Goal: Complete application form

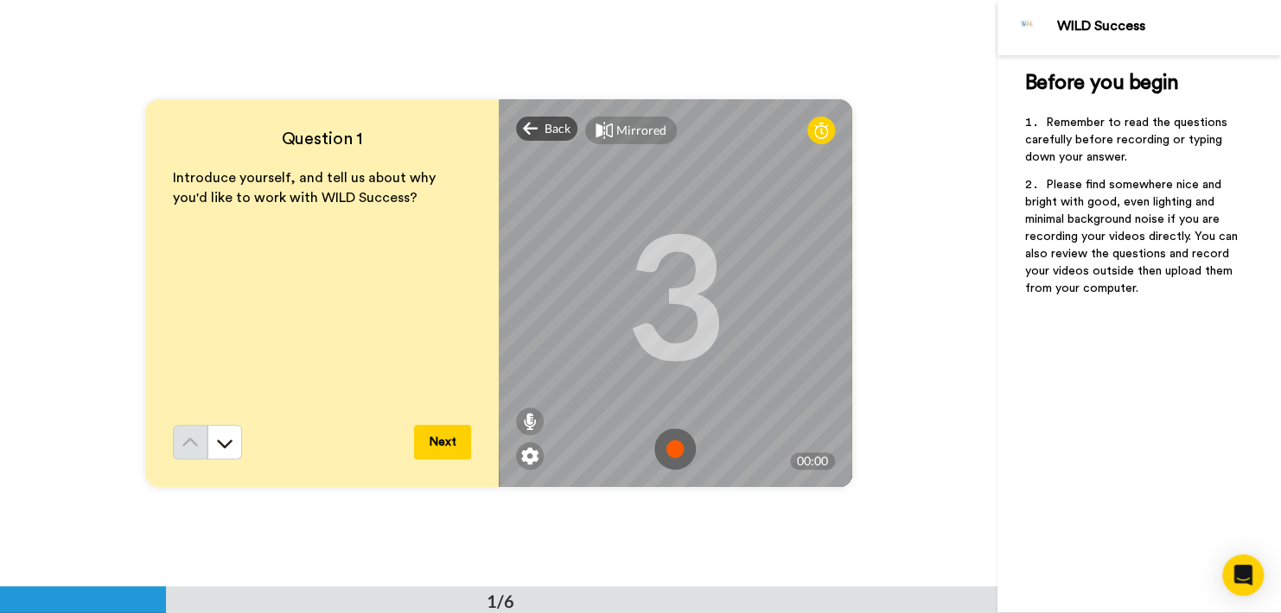
drag, startPoint x: 0, startPoint y: 0, endPoint x: 1247, endPoint y: 29, distance: 1247.2
drag, startPoint x: 1247, startPoint y: 29, endPoint x: 753, endPoint y: 510, distance: 689.3
click at [620, 132] on div "Mirrored" at bounding box center [641, 130] width 50 height 17
click at [620, 132] on div "Mirror" at bounding box center [634, 130] width 37 height 17
click at [824, 124] on div at bounding box center [821, 131] width 28 height 28
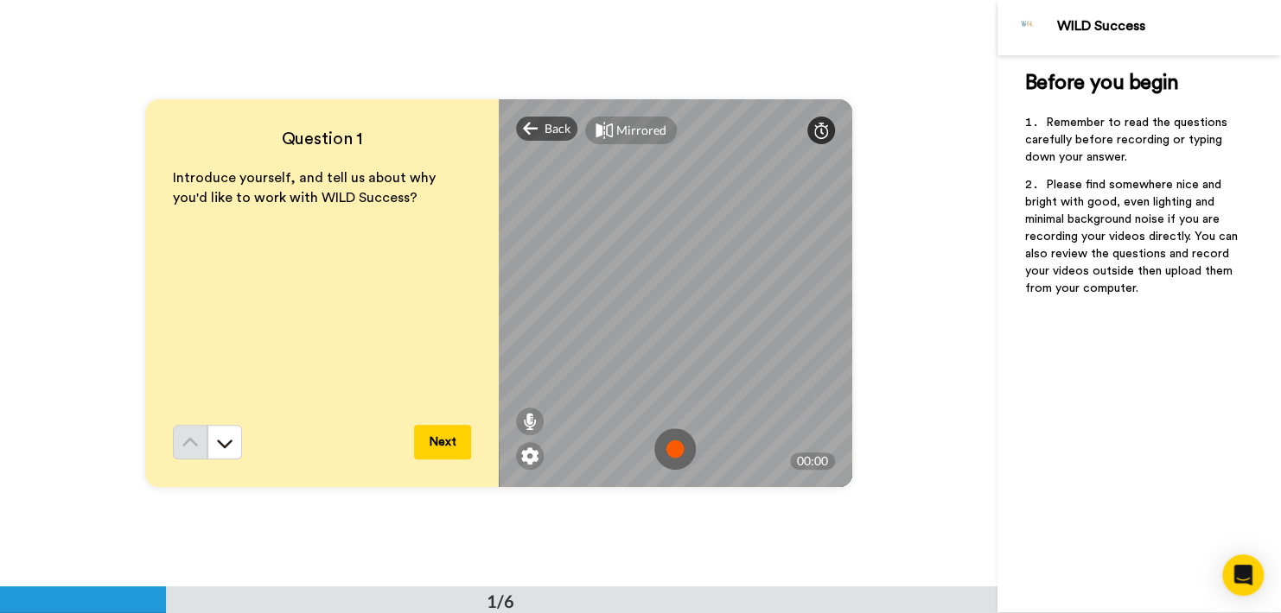
click at [824, 124] on div at bounding box center [821, 131] width 28 height 28
click at [527, 450] on img at bounding box center [529, 456] width 17 height 17
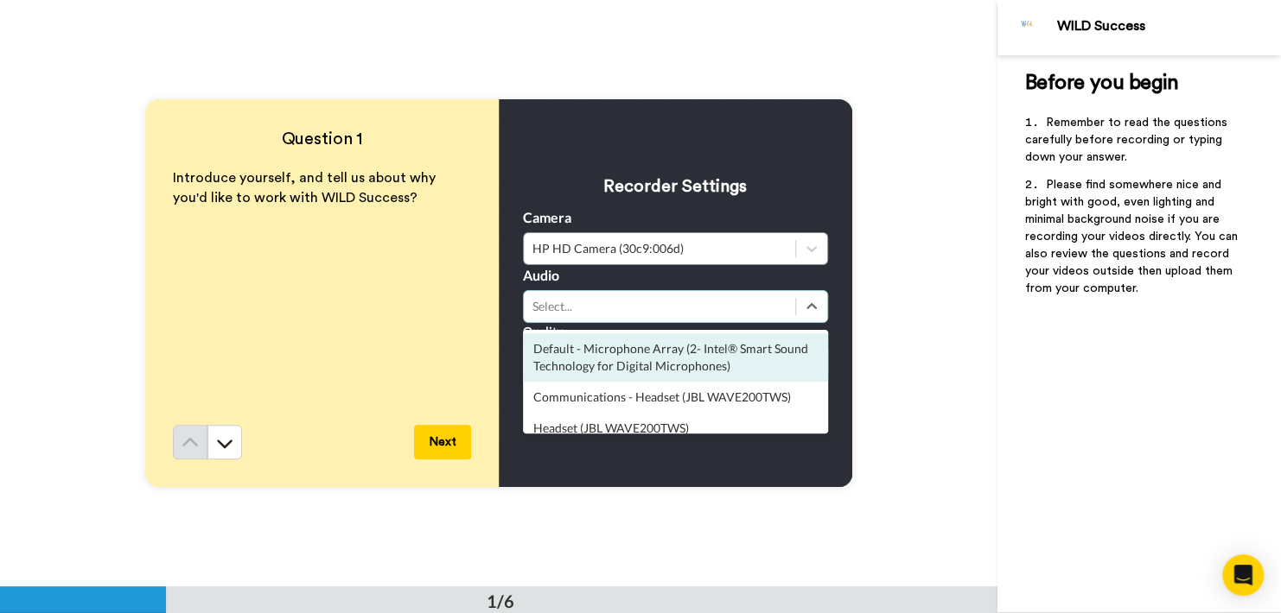
click at [605, 306] on div "Select..." at bounding box center [659, 306] width 254 height 17
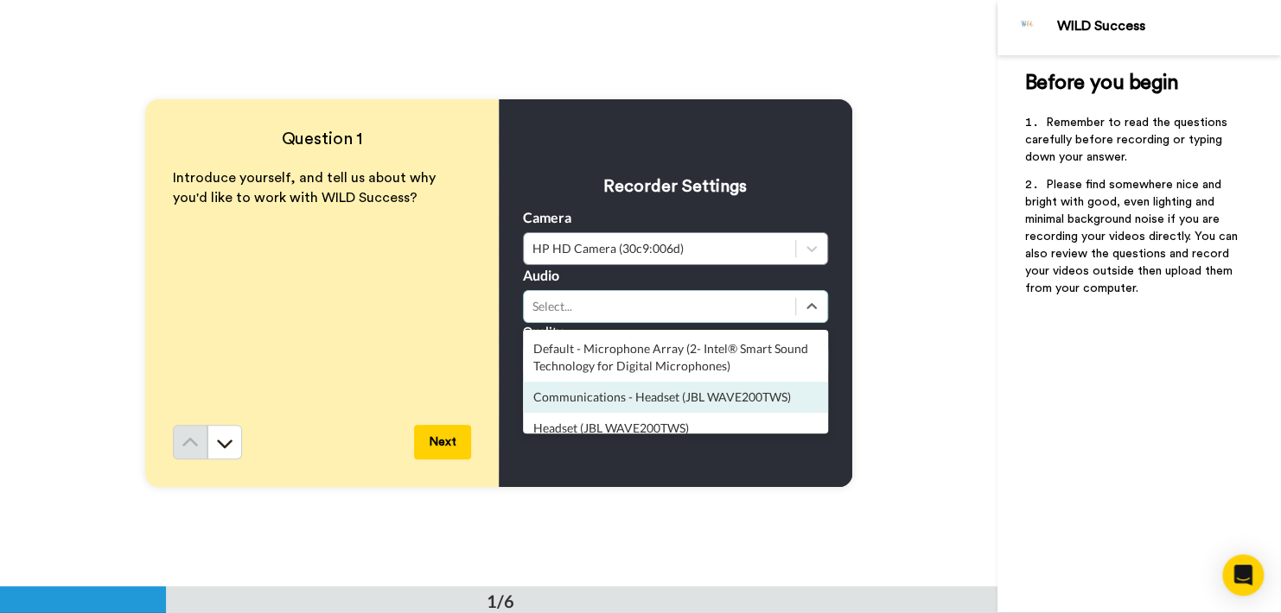
click at [775, 397] on div "Communications - Headset (JBL WAVE200TWS)" at bounding box center [675, 397] width 305 height 31
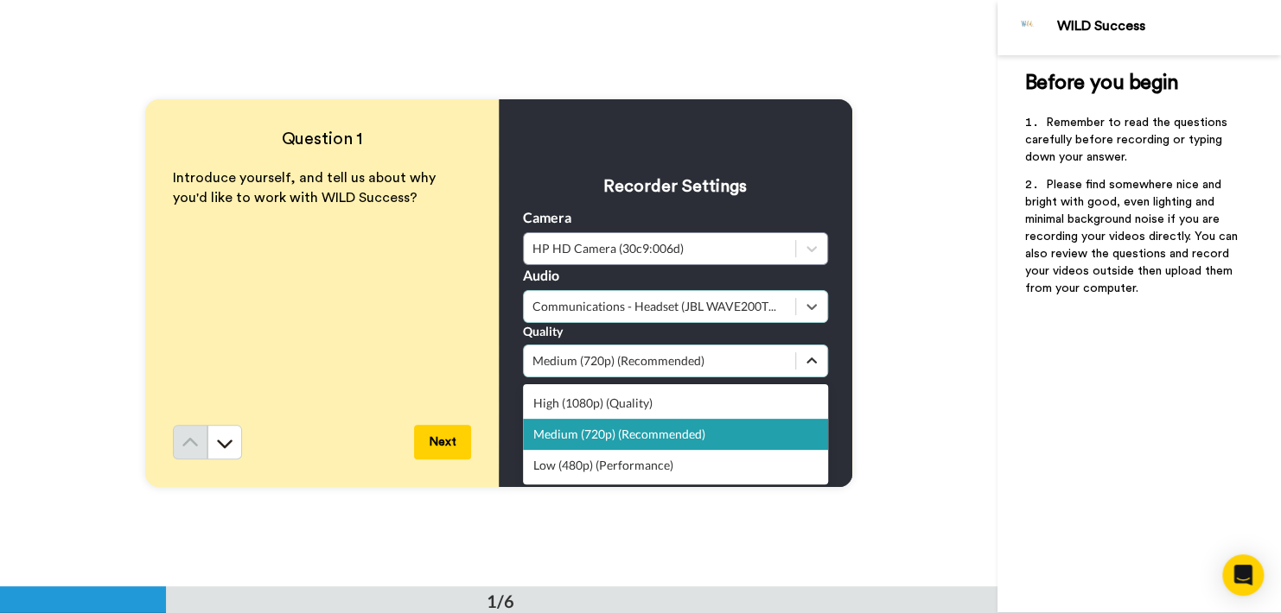
click at [803, 355] on icon at bounding box center [811, 361] width 17 height 17
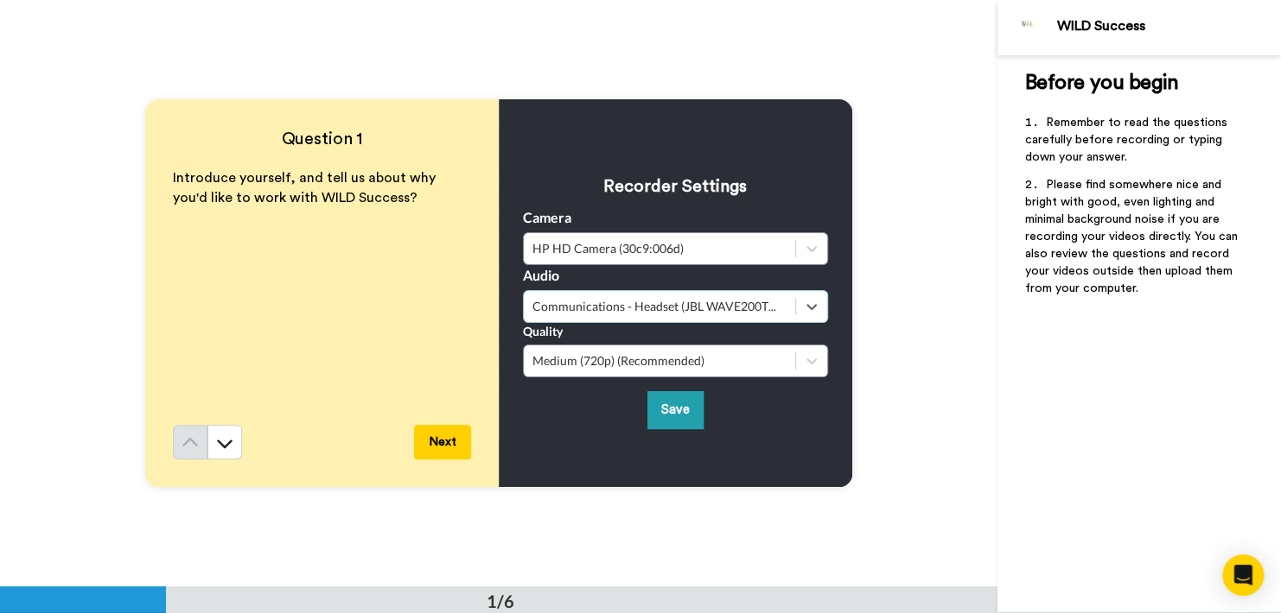
click at [909, 334] on div "Question 1 Introduce yourself, and tell us about why you'd like to work with WI…" at bounding box center [498, 293] width 997 height 587
click at [664, 423] on button "Save" at bounding box center [675, 409] width 56 height 37
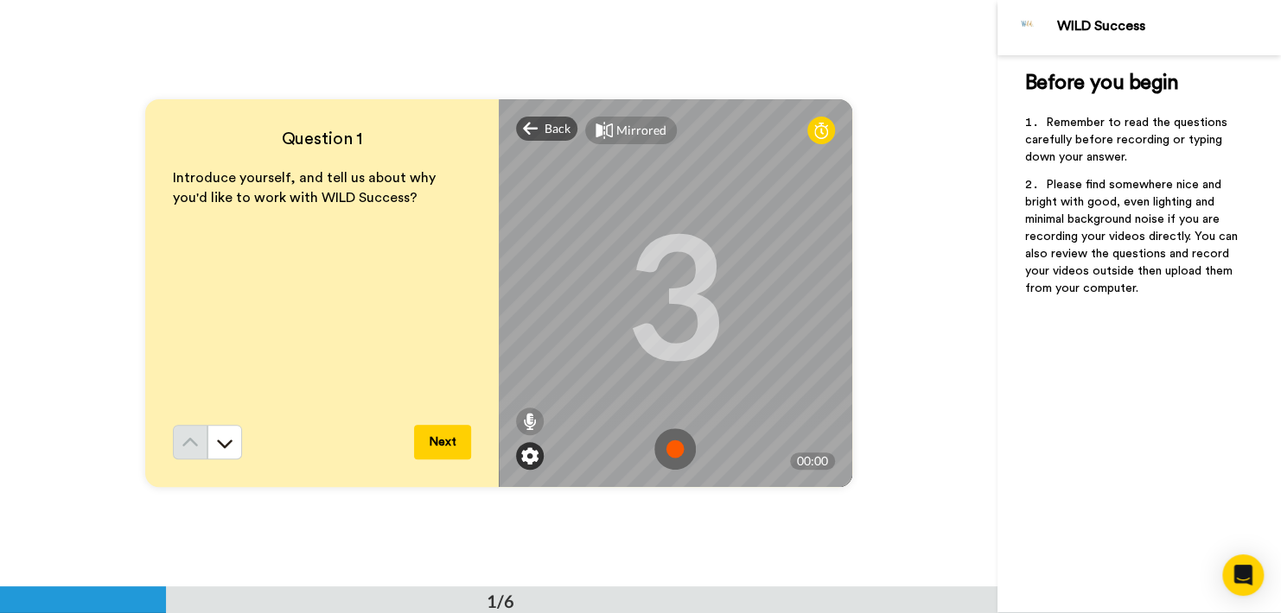
click at [533, 457] on img at bounding box center [529, 456] width 17 height 17
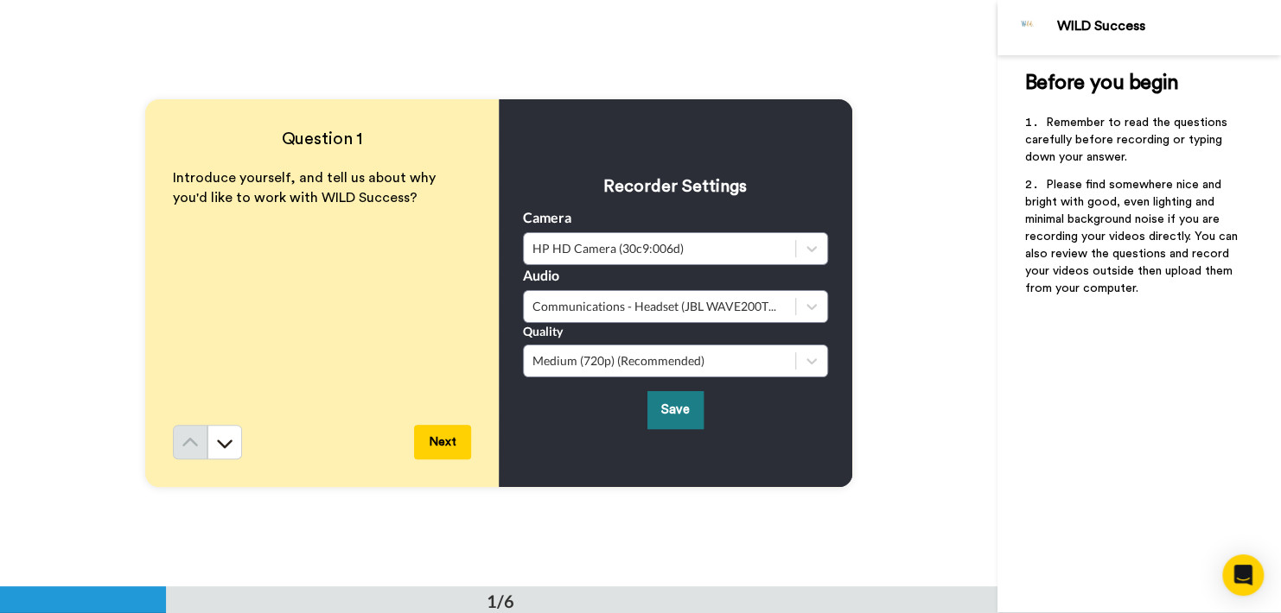
click at [678, 399] on button "Save" at bounding box center [675, 409] width 56 height 37
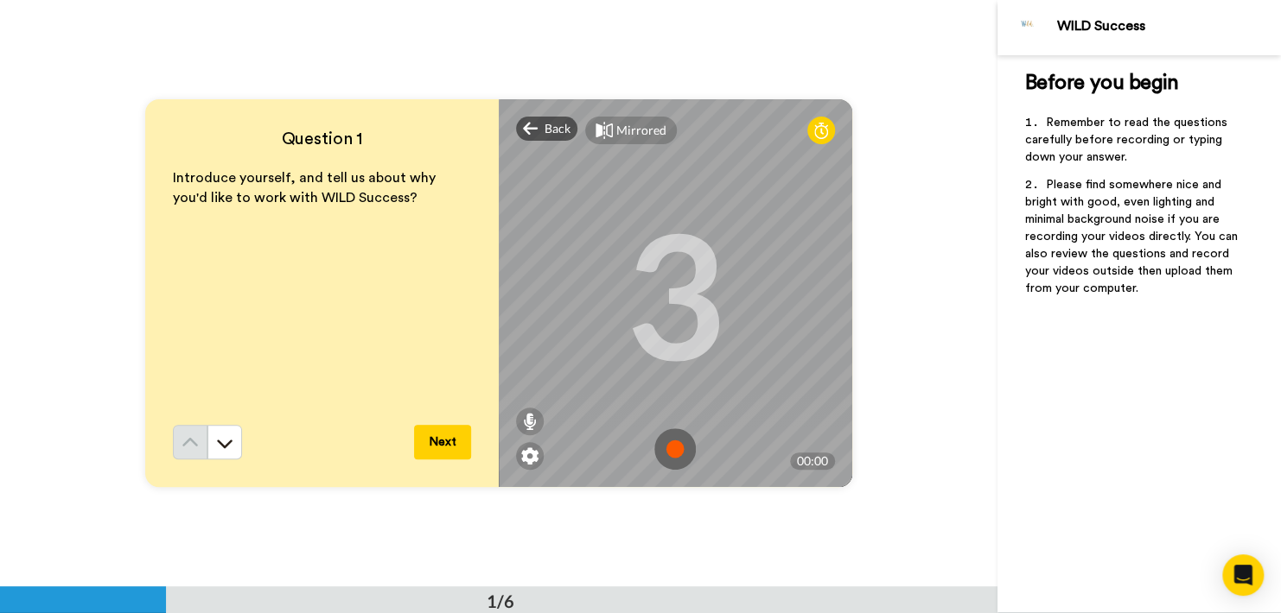
click at [817, 130] on icon at bounding box center [821, 130] width 14 height 17
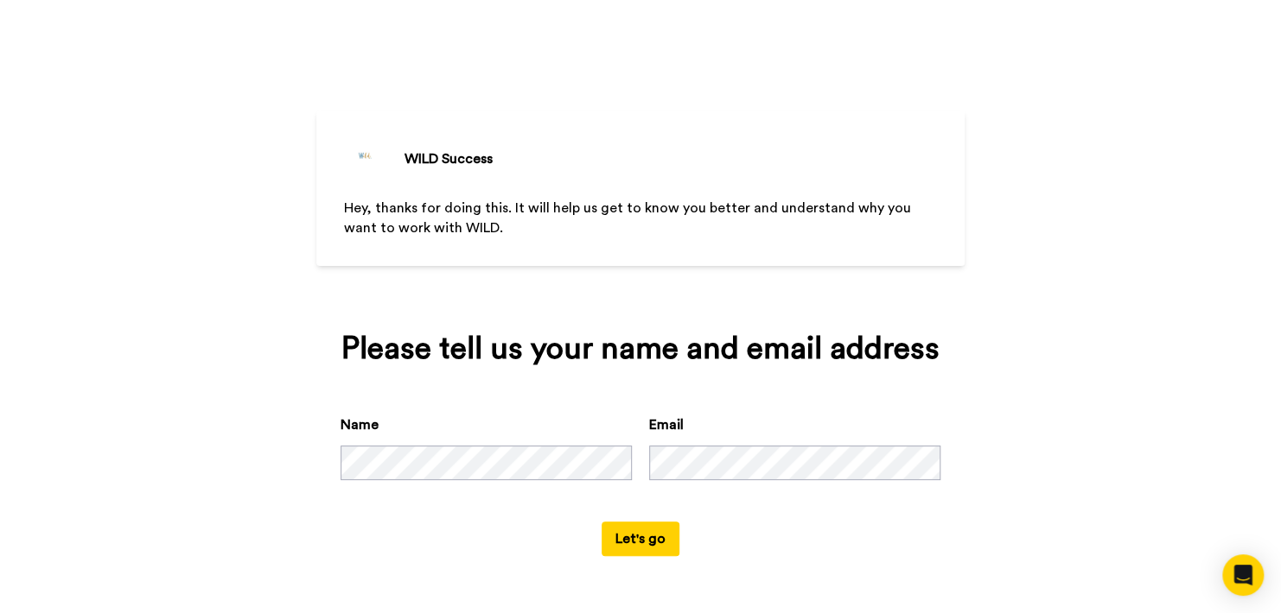
click at [647, 528] on button "Let's go" at bounding box center [640, 539] width 78 height 35
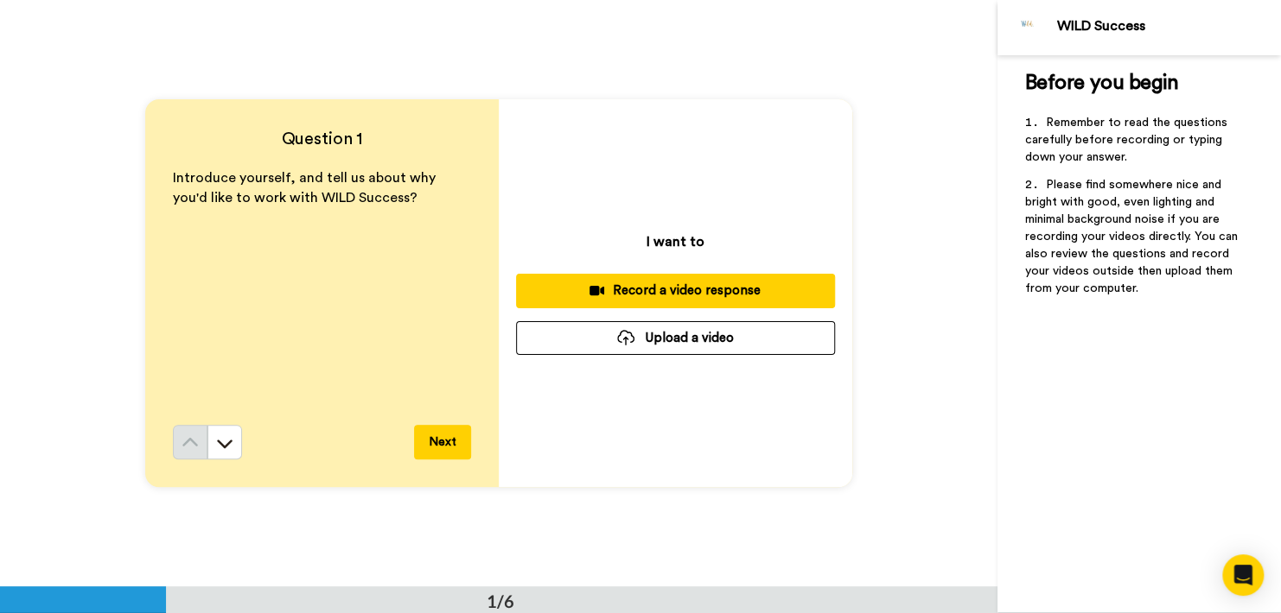
click at [660, 284] on div "Record a video response" at bounding box center [675, 291] width 291 height 18
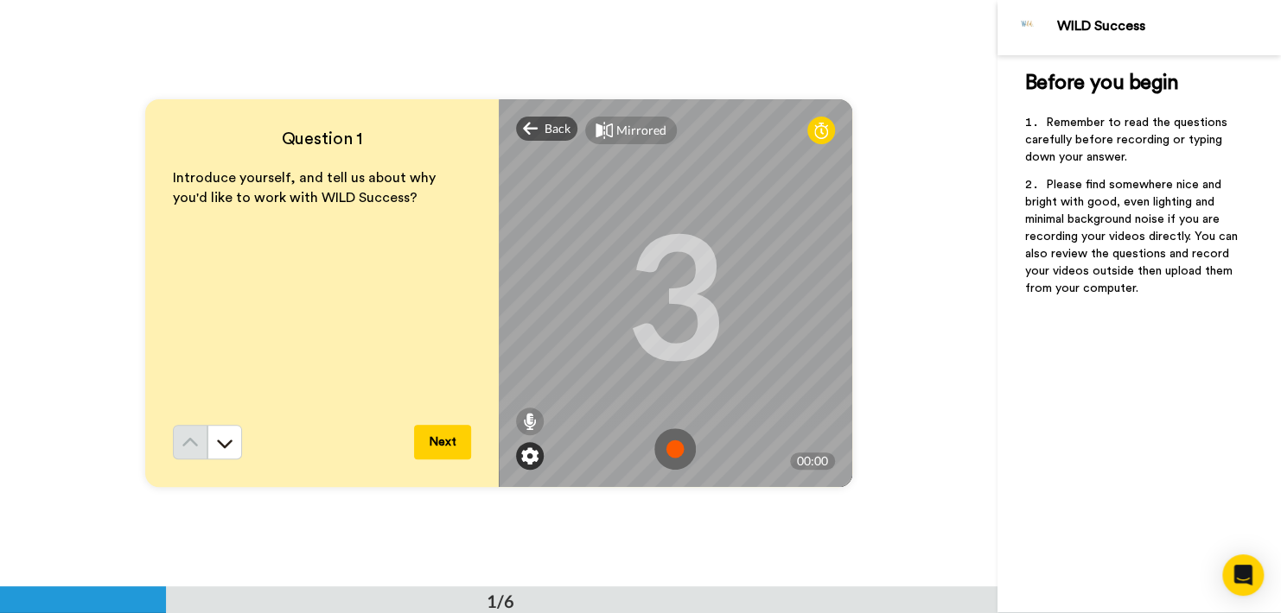
click at [522, 461] on img at bounding box center [529, 456] width 17 height 17
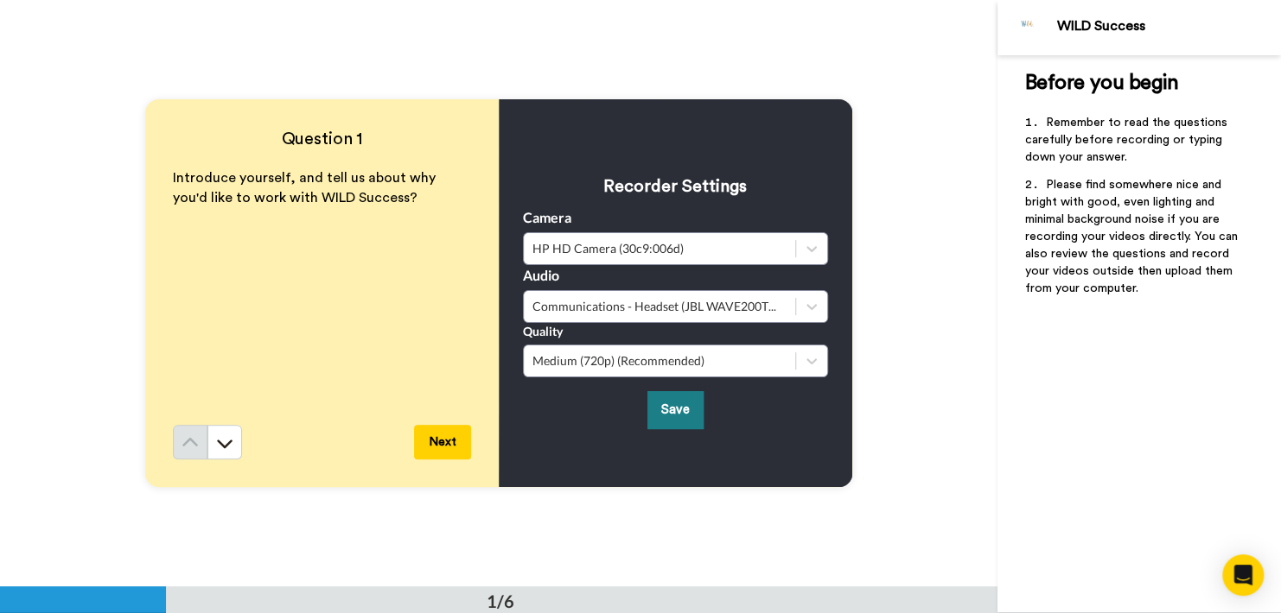
click at [675, 412] on button "Save" at bounding box center [675, 409] width 56 height 37
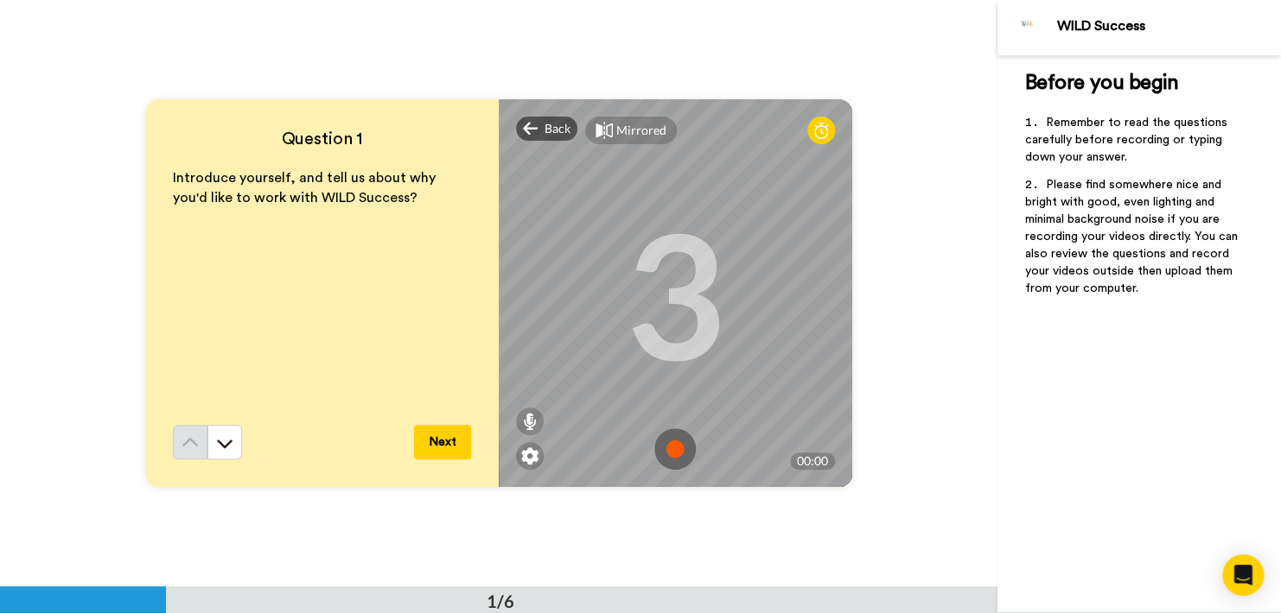
click at [814, 134] on icon at bounding box center [821, 130] width 14 height 17
click at [663, 451] on img at bounding box center [674, 449] width 41 height 41
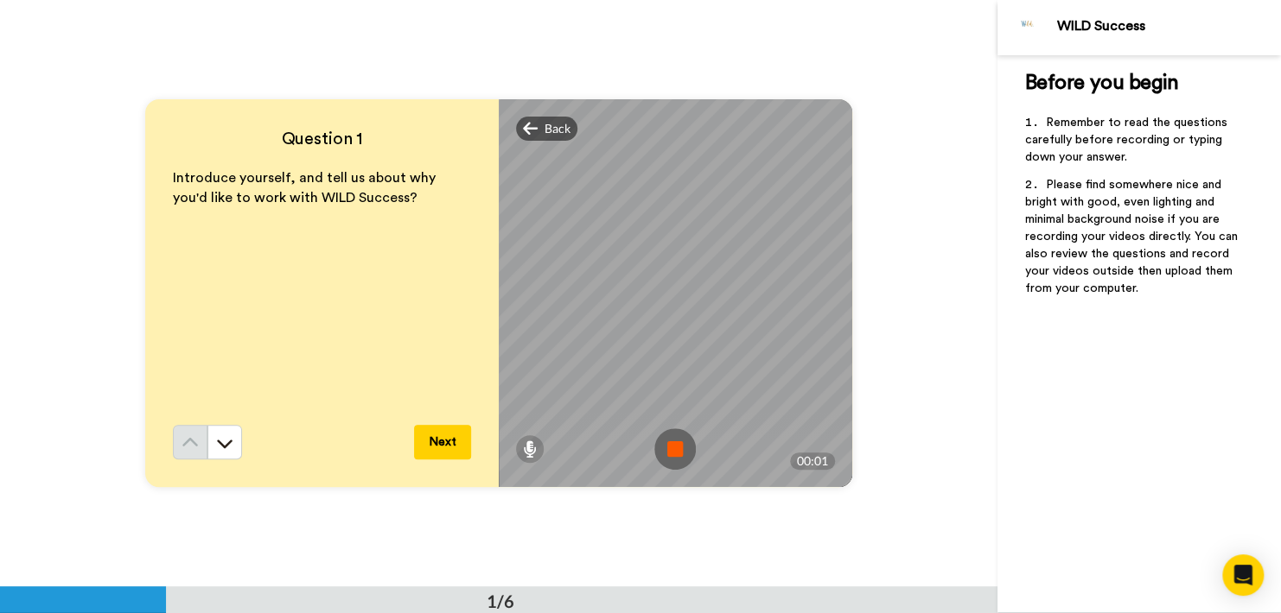
click at [819, 130] on div "Mirrored Redo" at bounding box center [675, 116] width 353 height 35
click at [531, 125] on icon at bounding box center [531, 128] width 16 height 17
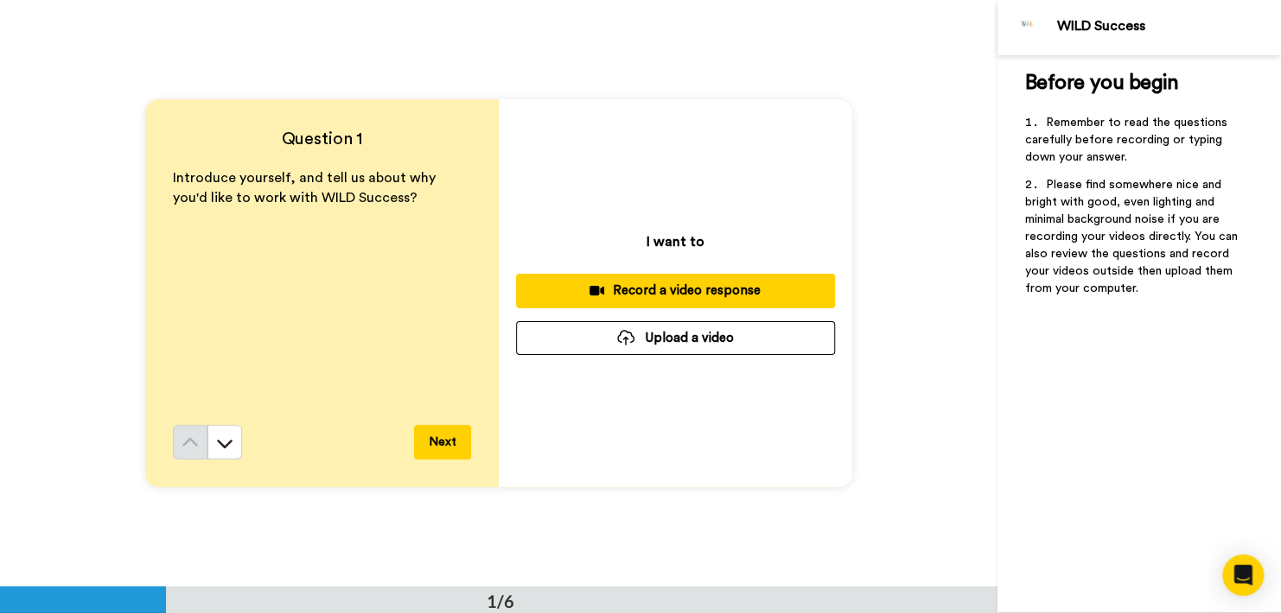
click at [713, 283] on div "Record a video response" at bounding box center [675, 291] width 291 height 18
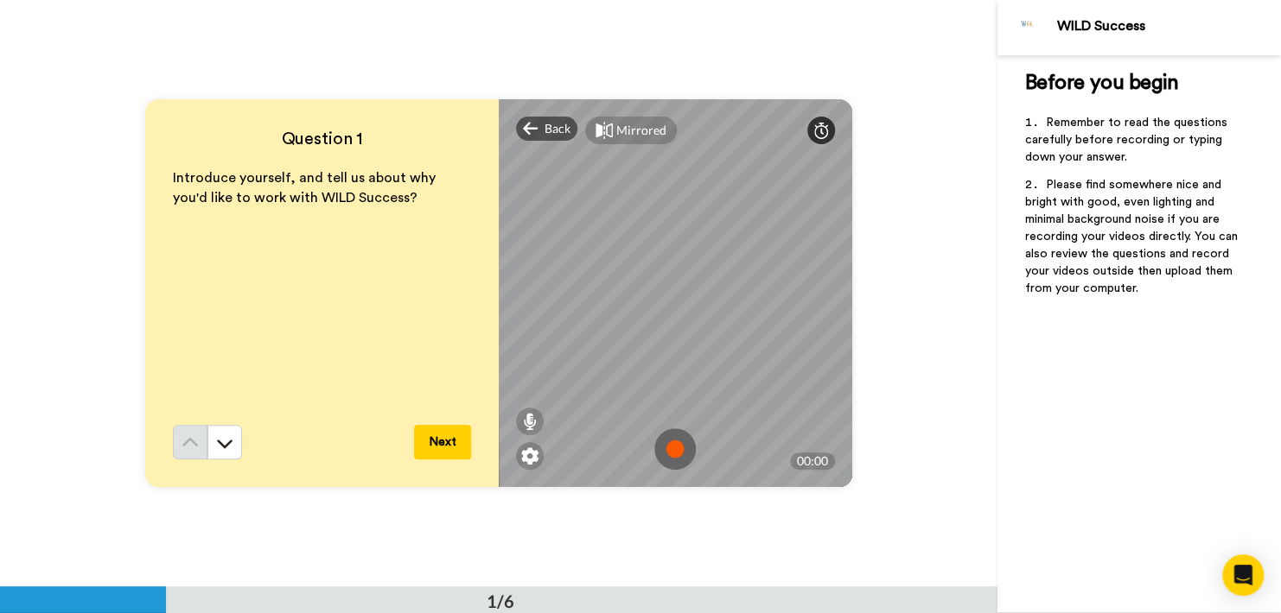
click at [821, 130] on icon at bounding box center [821, 130] width 14 height 17
click at [824, 130] on div at bounding box center [821, 131] width 28 height 28
click at [665, 452] on img at bounding box center [674, 449] width 41 height 41
click at [443, 442] on button "Next" at bounding box center [442, 442] width 57 height 35
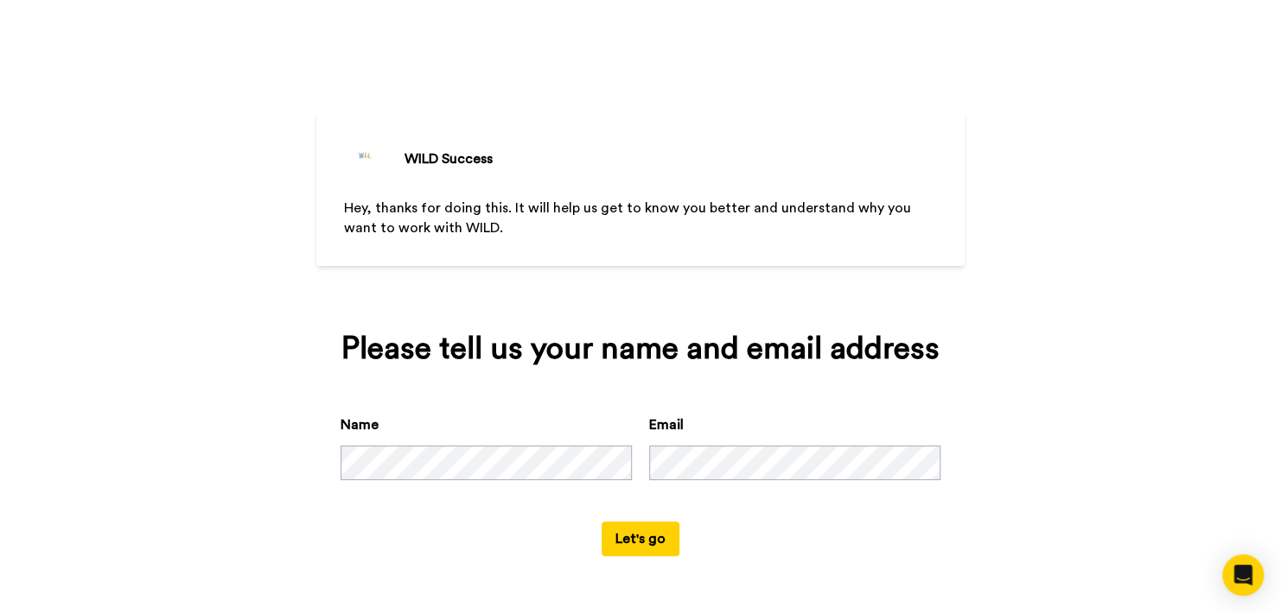
click at [643, 544] on button "Let's go" at bounding box center [640, 539] width 78 height 35
click at [658, 536] on button "Let's go" at bounding box center [640, 539] width 78 height 35
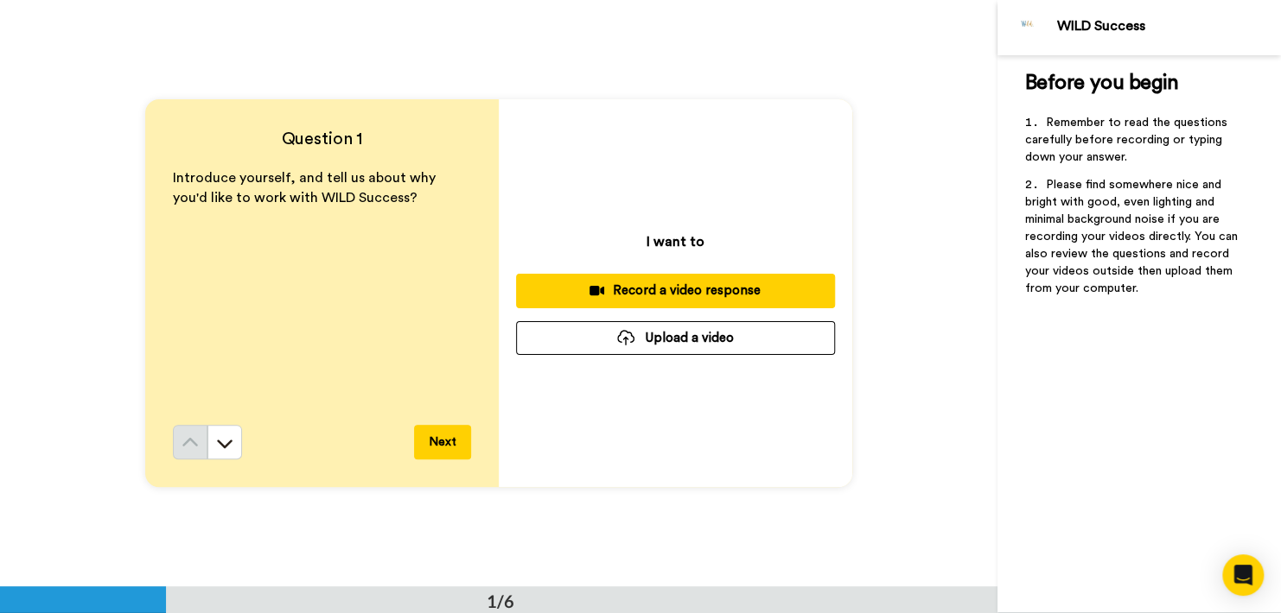
click at [715, 296] on div "Record a video response" at bounding box center [675, 291] width 291 height 18
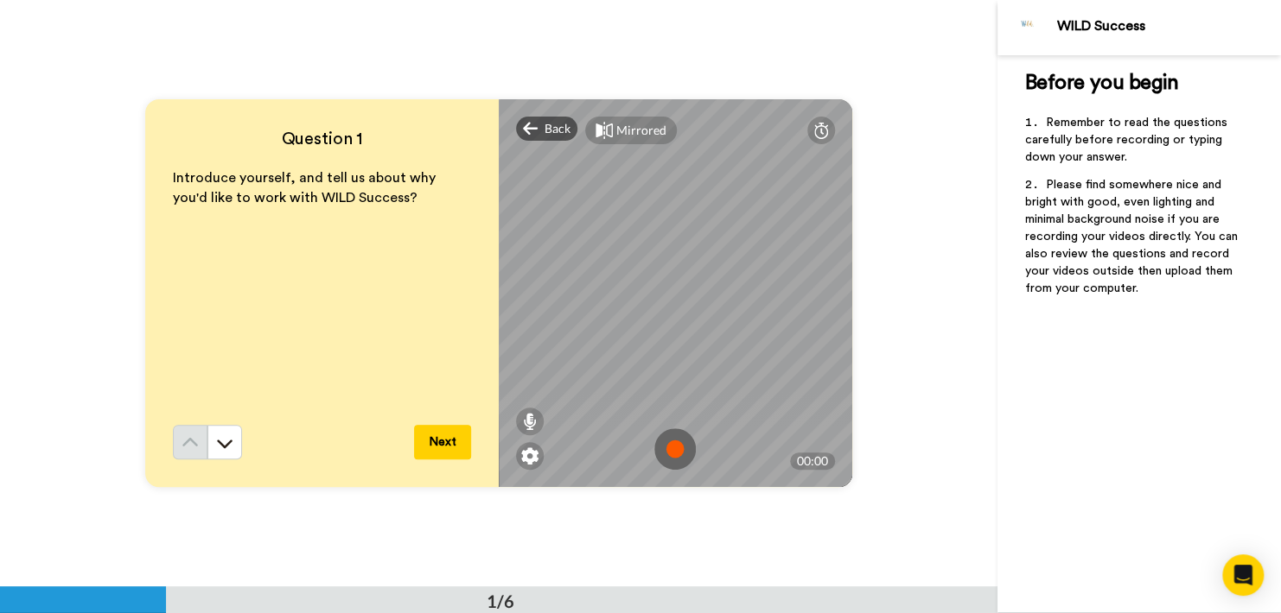
click at [677, 450] on img at bounding box center [674, 449] width 41 height 41
click at [447, 434] on button "Next" at bounding box center [442, 442] width 57 height 35
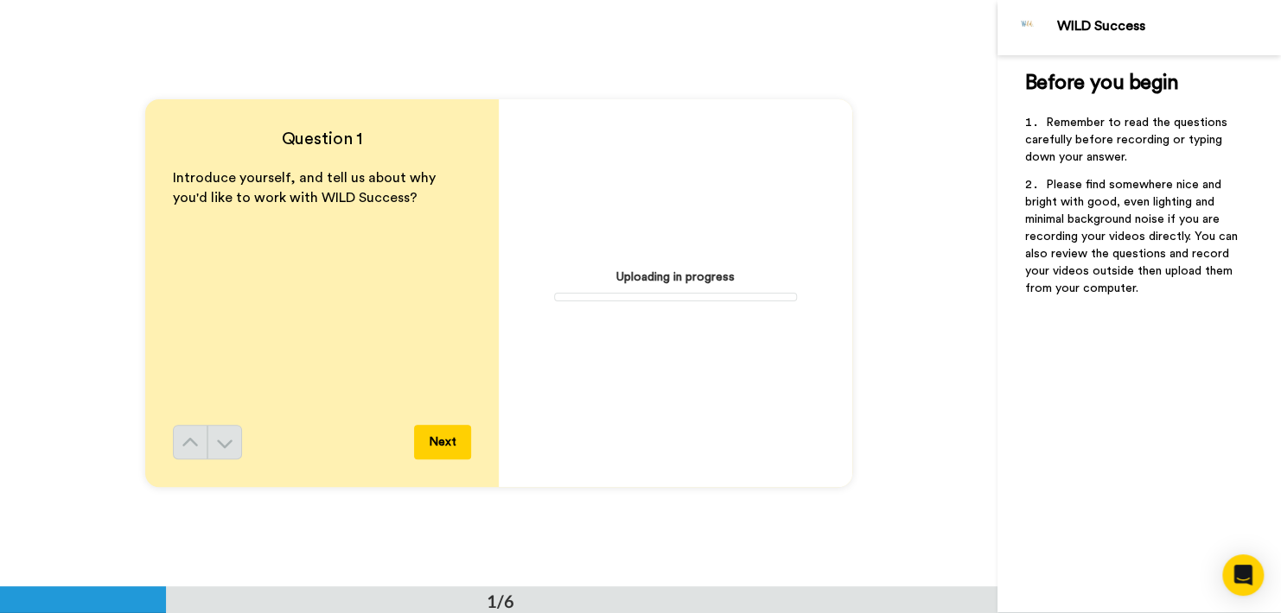
click at [861, 534] on div "Question 1 Introduce yourself, and tell us about why you'd like to work with WI…" at bounding box center [498, 293] width 997 height 587
click at [861, 532] on div "Question 1 Introduce yourself, and tell us about why you'd like to work with WI…" at bounding box center [498, 293] width 997 height 587
click at [976, 216] on div "Question 1 Introduce yourself, and tell us about why you'd like to work with WI…" at bounding box center [498, 293] width 997 height 587
click at [887, 414] on div "Question 1 Introduce yourself, and tell us about why you'd like to work with WI…" at bounding box center [498, 293] width 997 height 587
click at [898, 485] on div "Question 1 Introduce yourself, and tell us about why you'd like to work with WI…" at bounding box center [498, 293] width 997 height 587
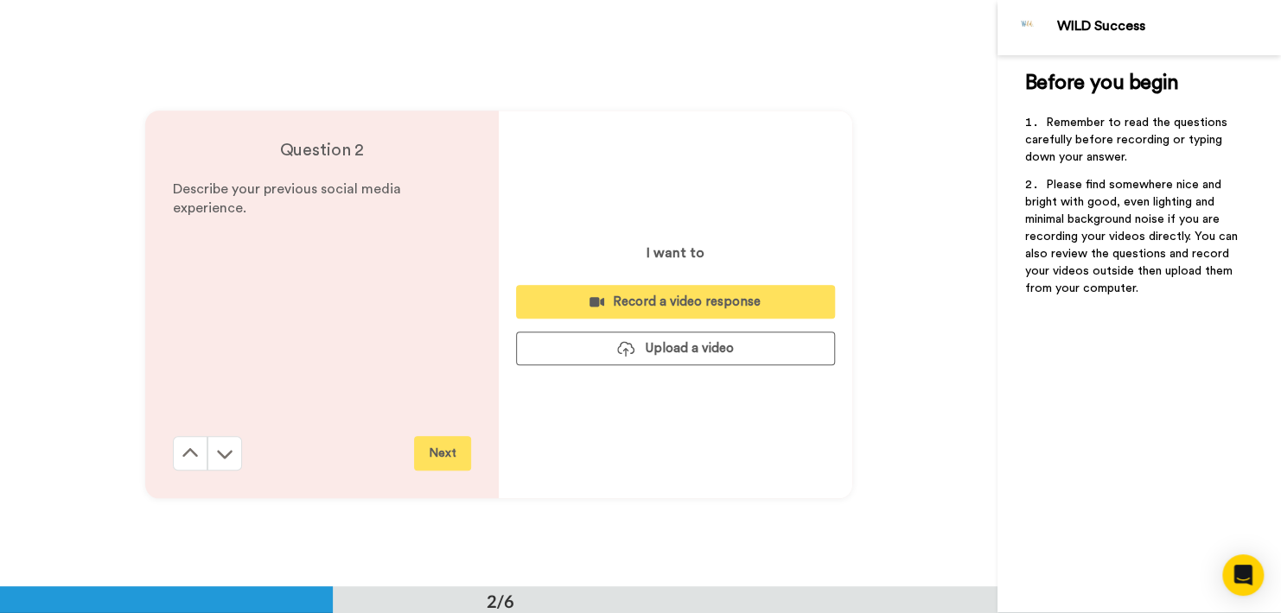
scroll to position [588, 0]
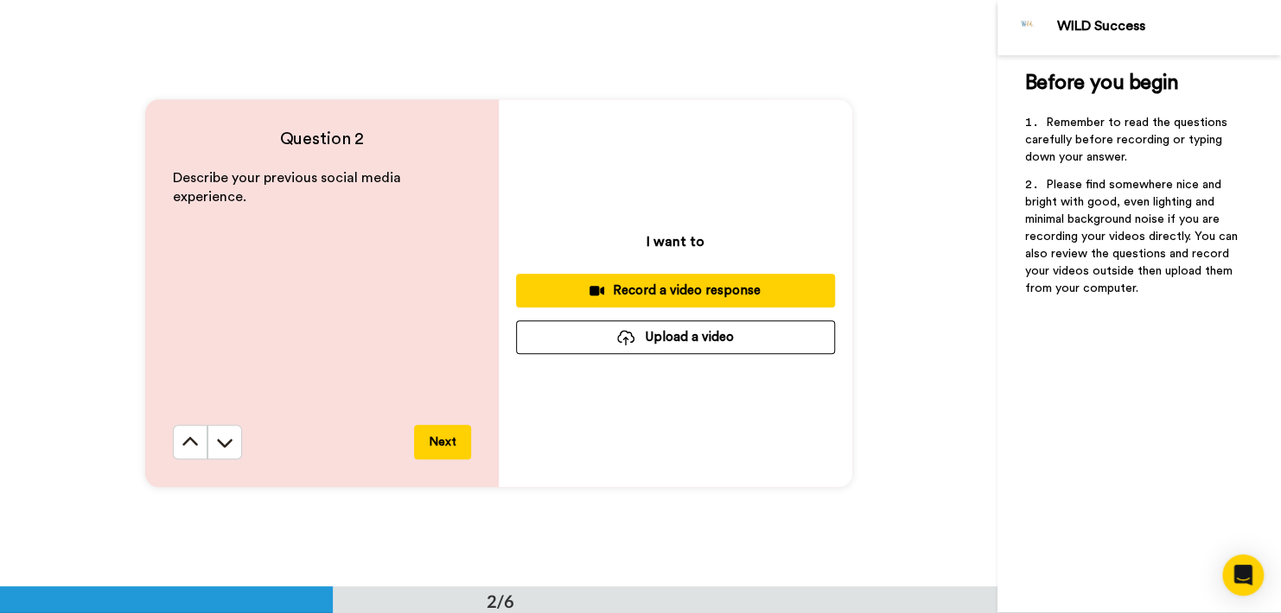
click at [434, 438] on button "Next" at bounding box center [442, 442] width 57 height 35
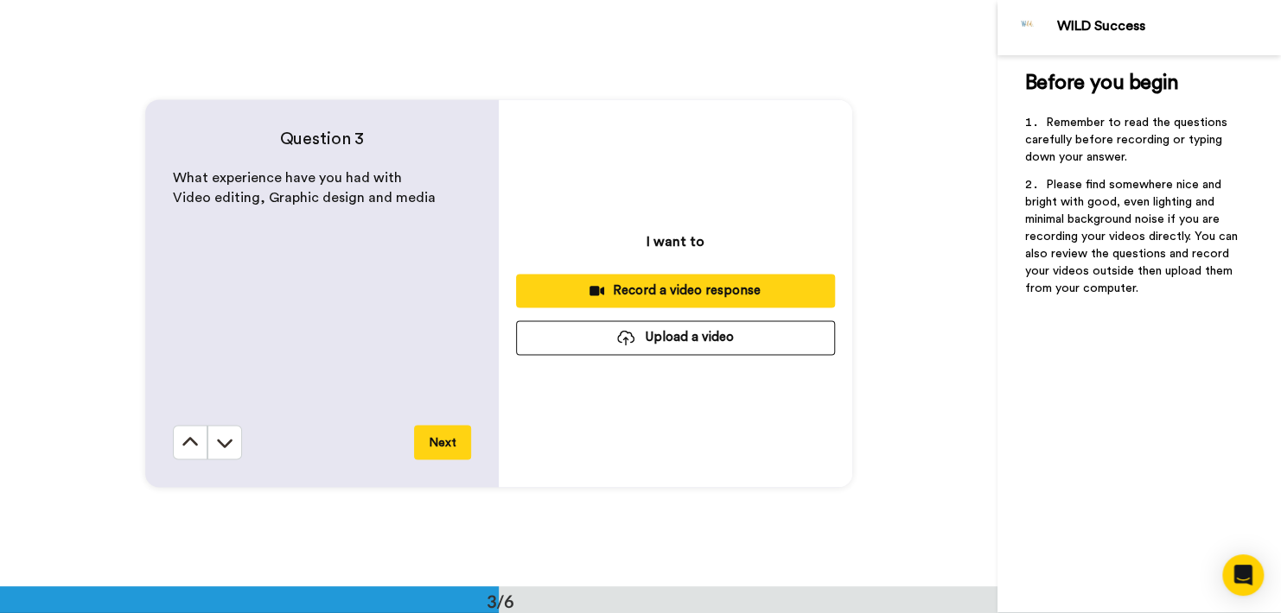
scroll to position [1175, 0]
click at [434, 438] on button "Next" at bounding box center [442, 441] width 57 height 35
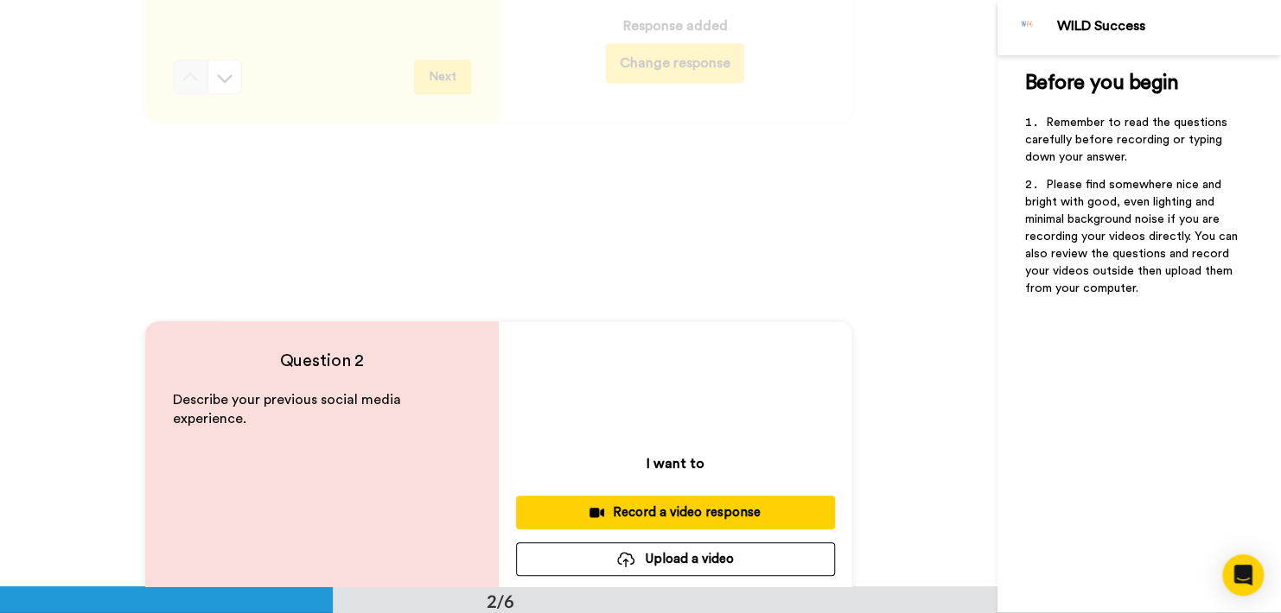
scroll to position [0, 0]
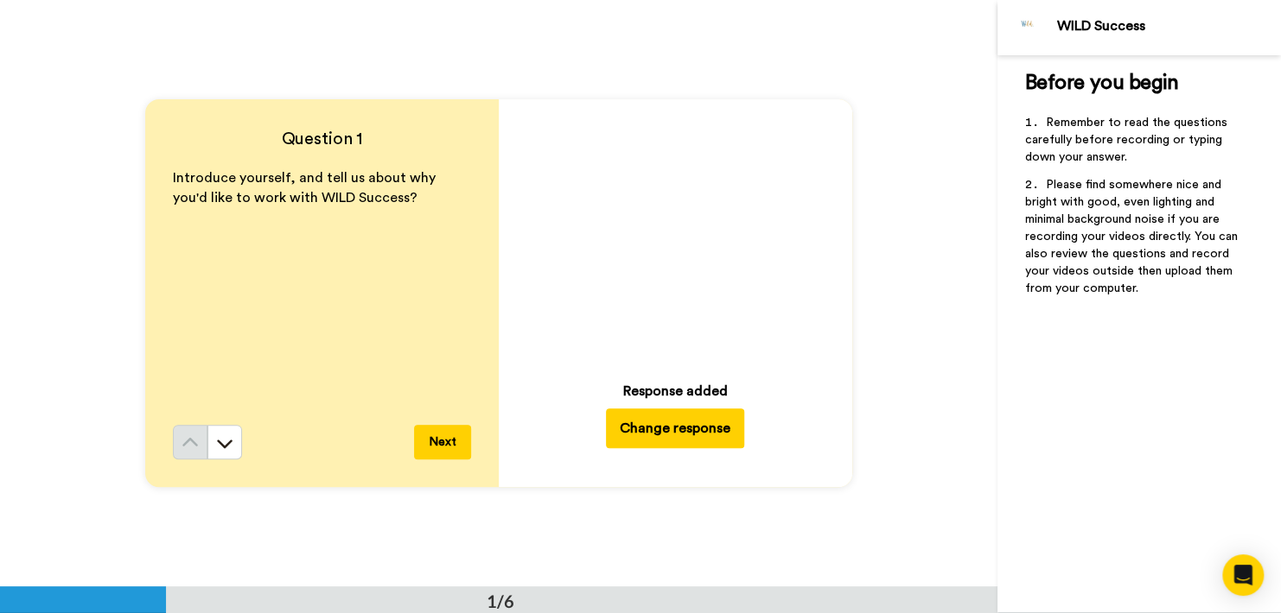
click at [455, 449] on button "Next" at bounding box center [442, 442] width 57 height 35
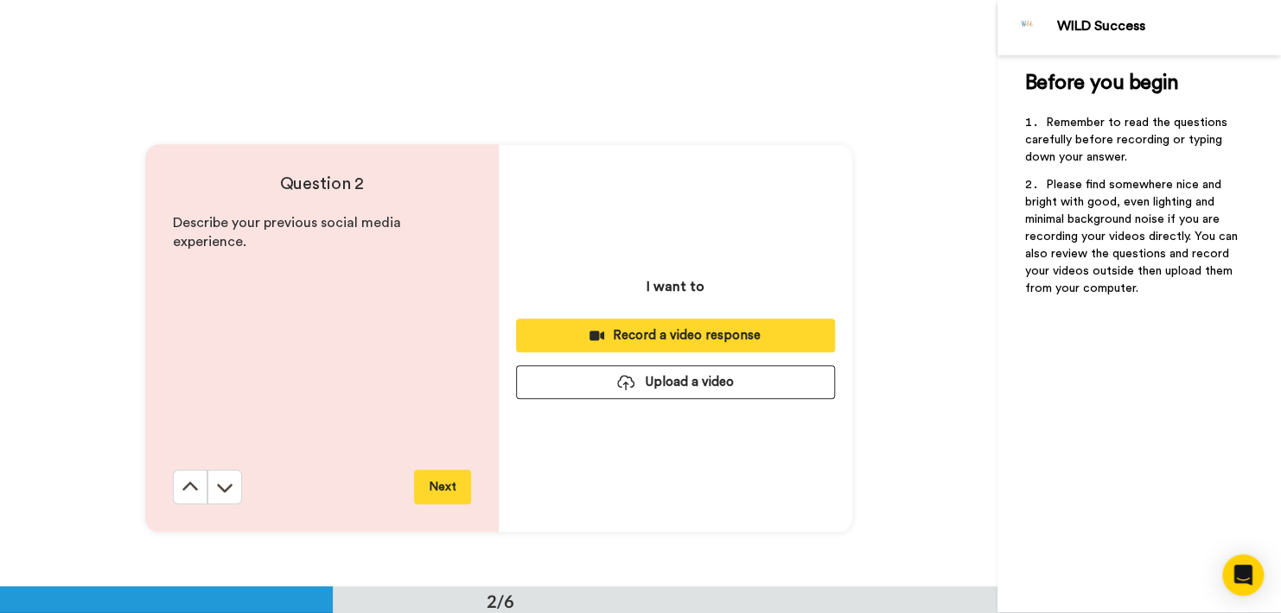
scroll to position [588, 0]
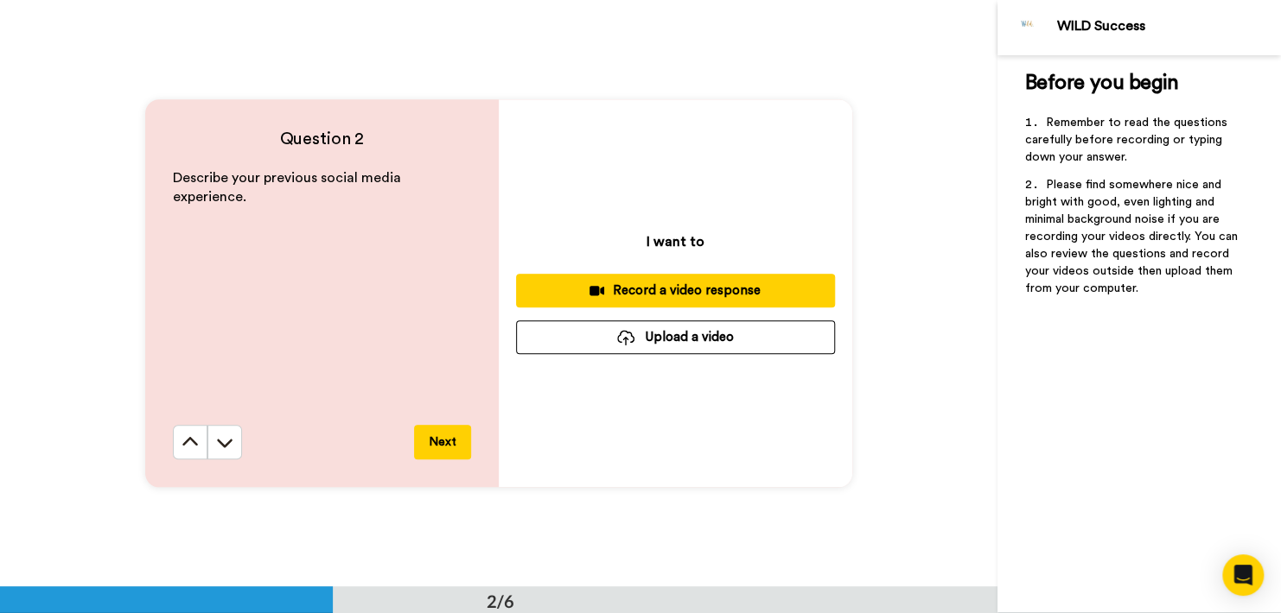
click at [613, 286] on div "Record a video response" at bounding box center [675, 291] width 291 height 18
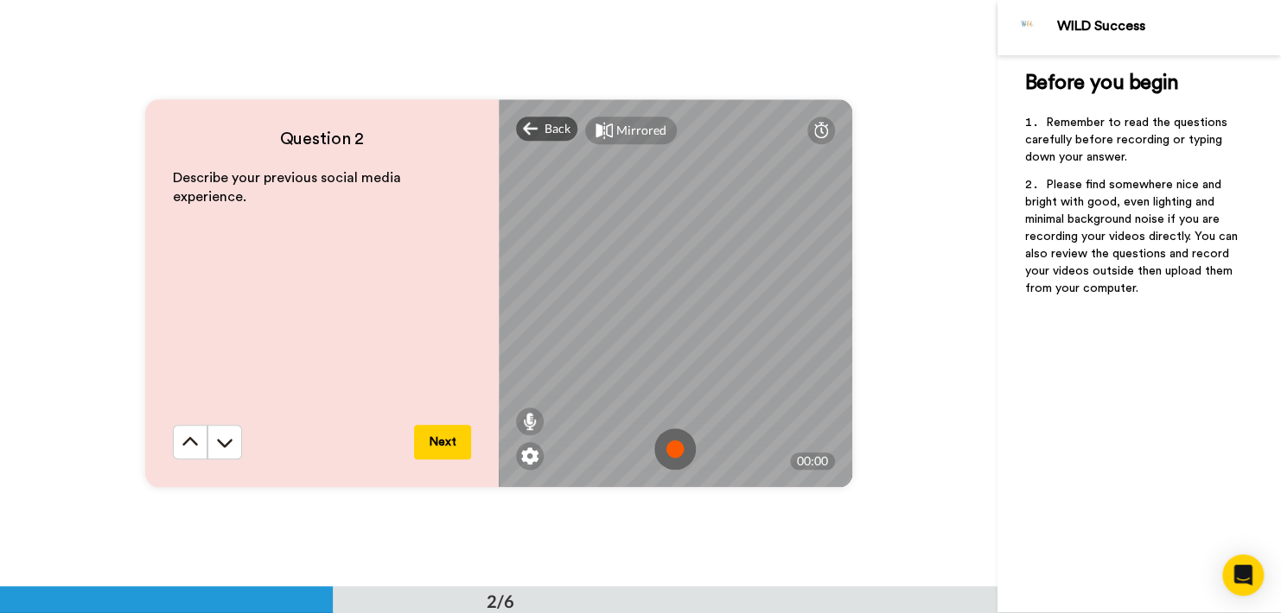
click at [675, 452] on img at bounding box center [674, 449] width 41 height 41
click at [442, 437] on button "Next" at bounding box center [442, 442] width 57 height 35
click at [680, 451] on img at bounding box center [674, 449] width 41 height 41
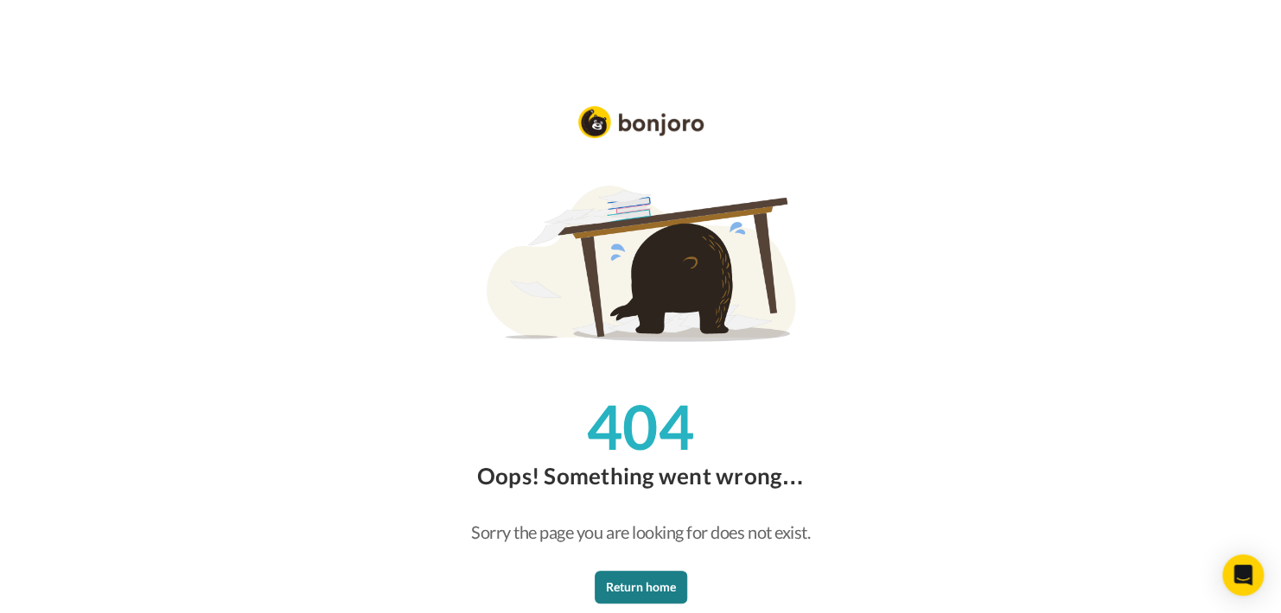
click at [677, 596] on button "Return home" at bounding box center [640, 587] width 92 height 33
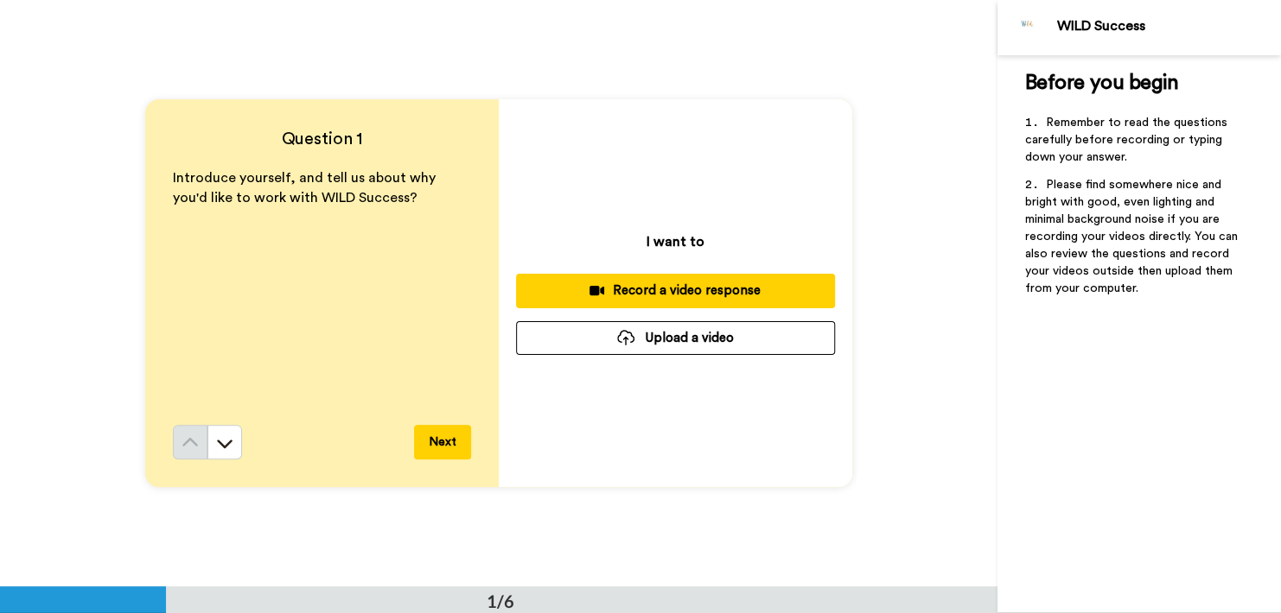
click at [436, 448] on button "Next" at bounding box center [442, 442] width 57 height 35
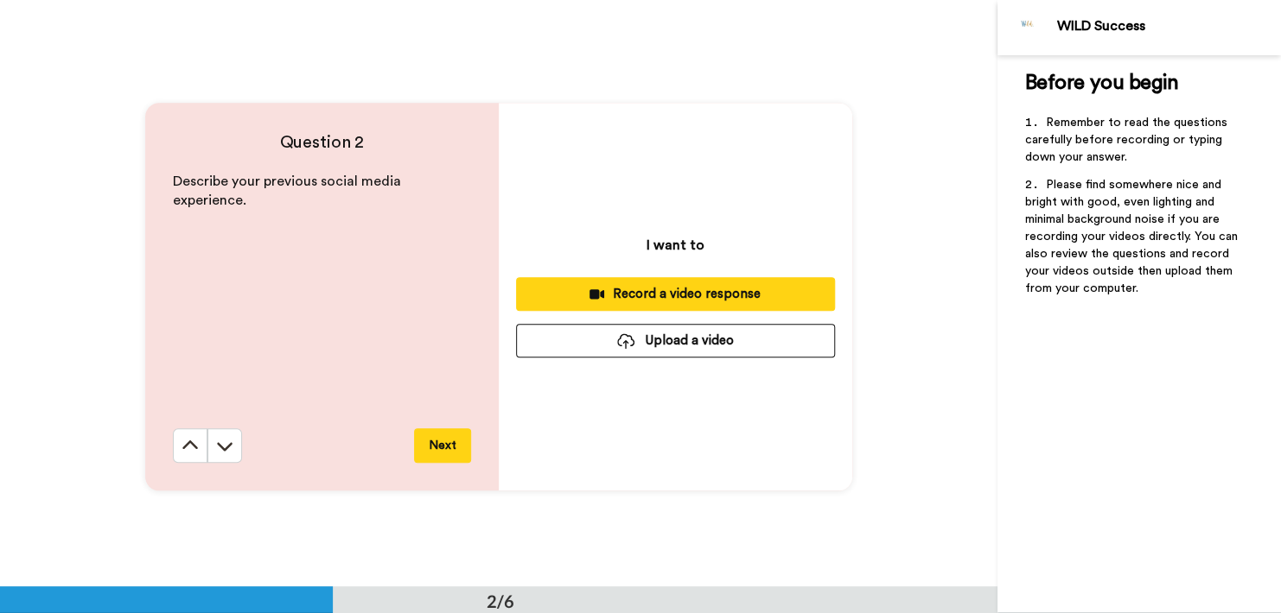
scroll to position [588, 0]
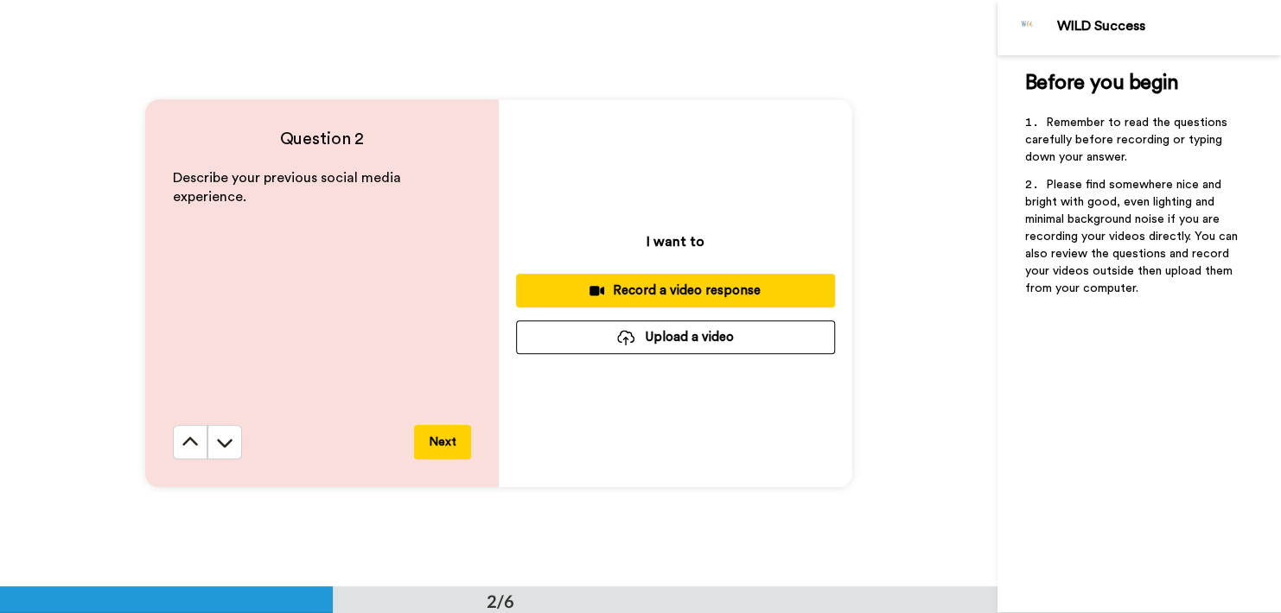
click at [626, 281] on button "Record a video response" at bounding box center [675, 291] width 319 height 34
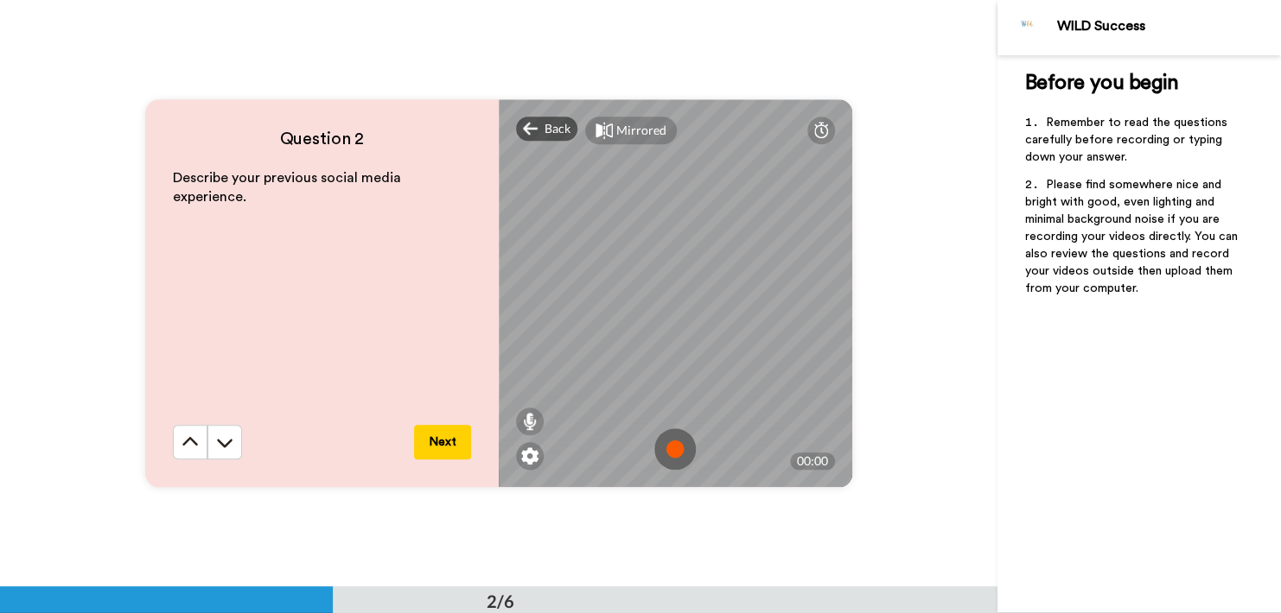
click at [668, 451] on img at bounding box center [674, 449] width 41 height 41
click at [437, 449] on button "Next" at bounding box center [442, 442] width 57 height 35
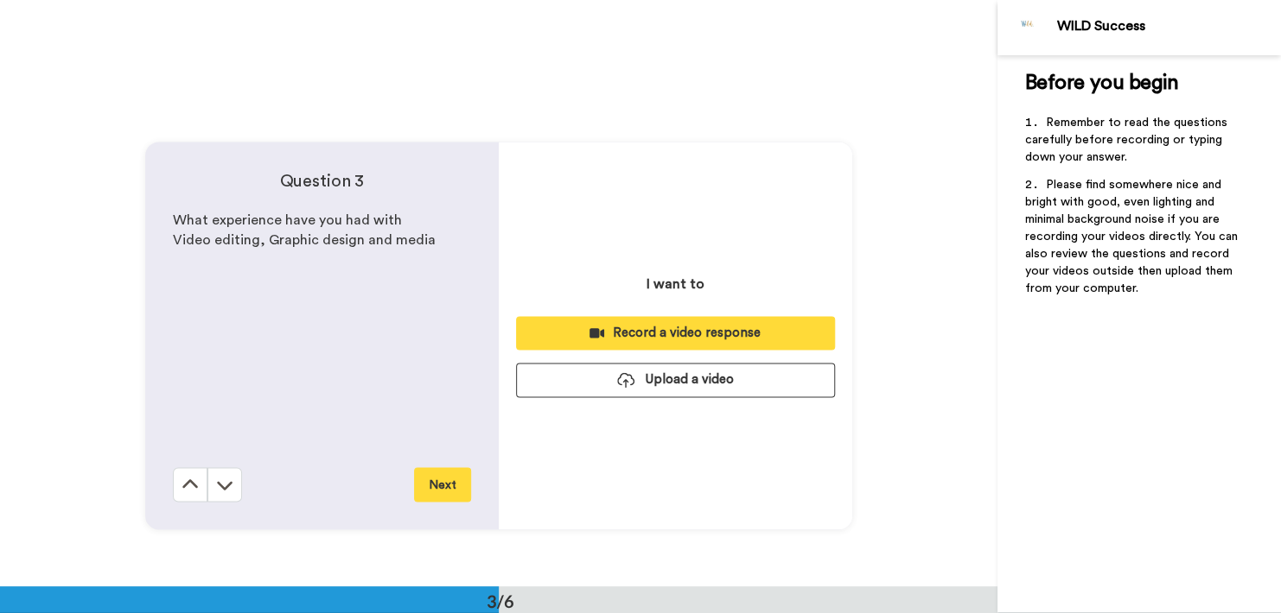
scroll to position [1175, 0]
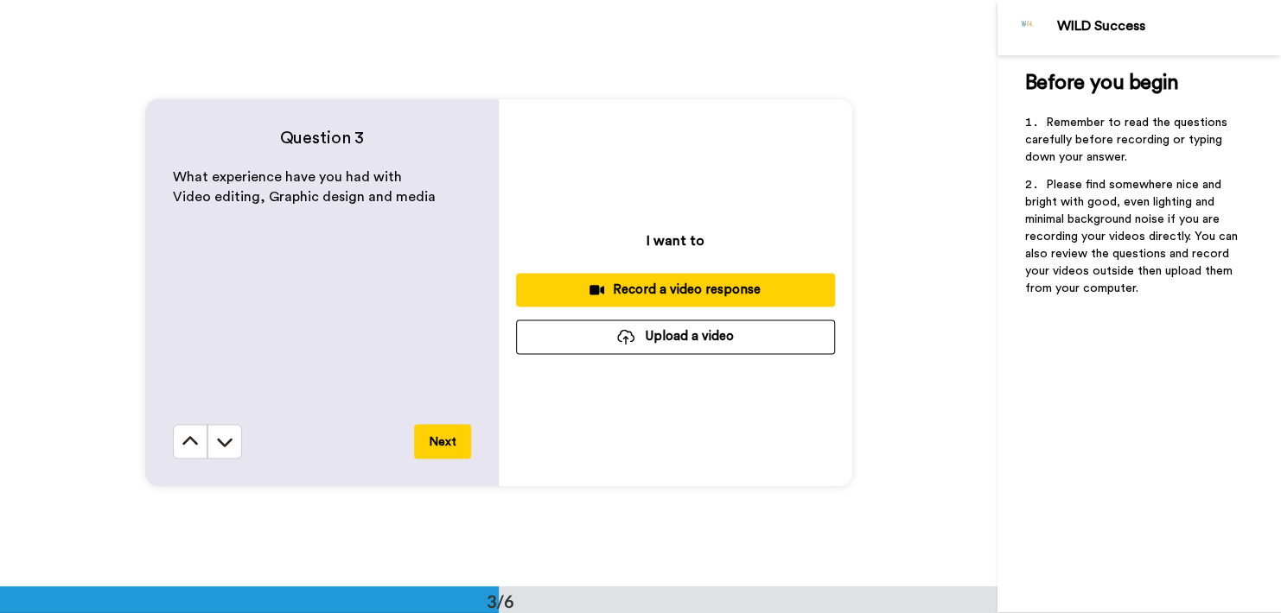
click at [683, 289] on div "Record a video response" at bounding box center [675, 290] width 291 height 18
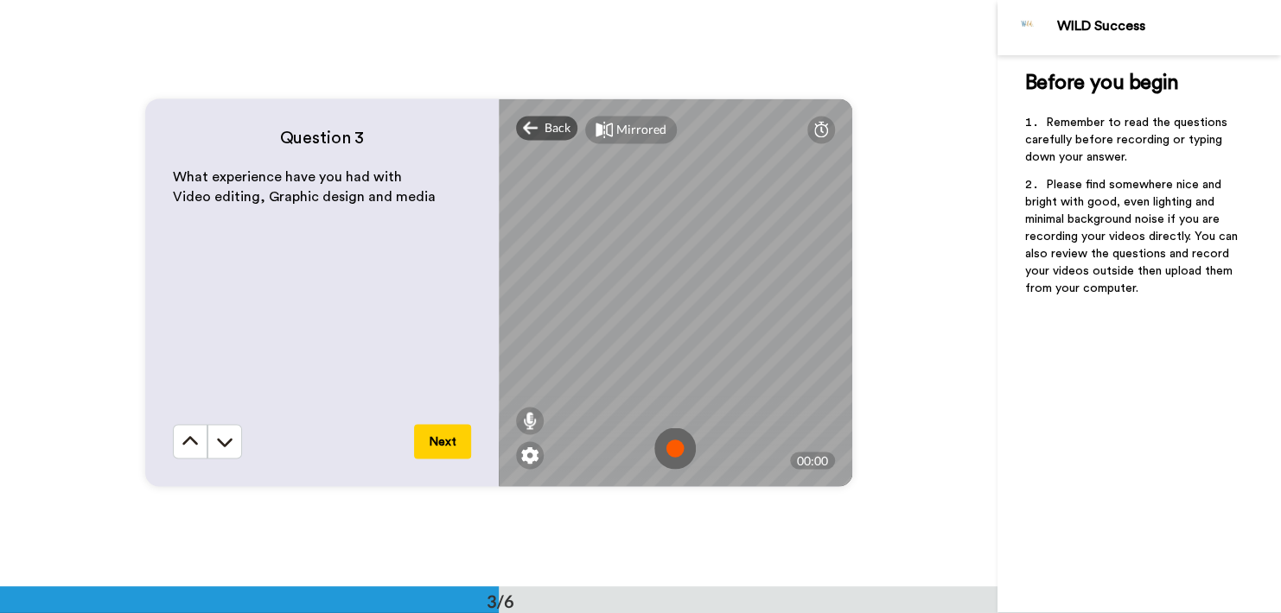
click at [673, 456] on img at bounding box center [674, 448] width 41 height 41
click at [428, 439] on button "Next" at bounding box center [442, 441] width 57 height 35
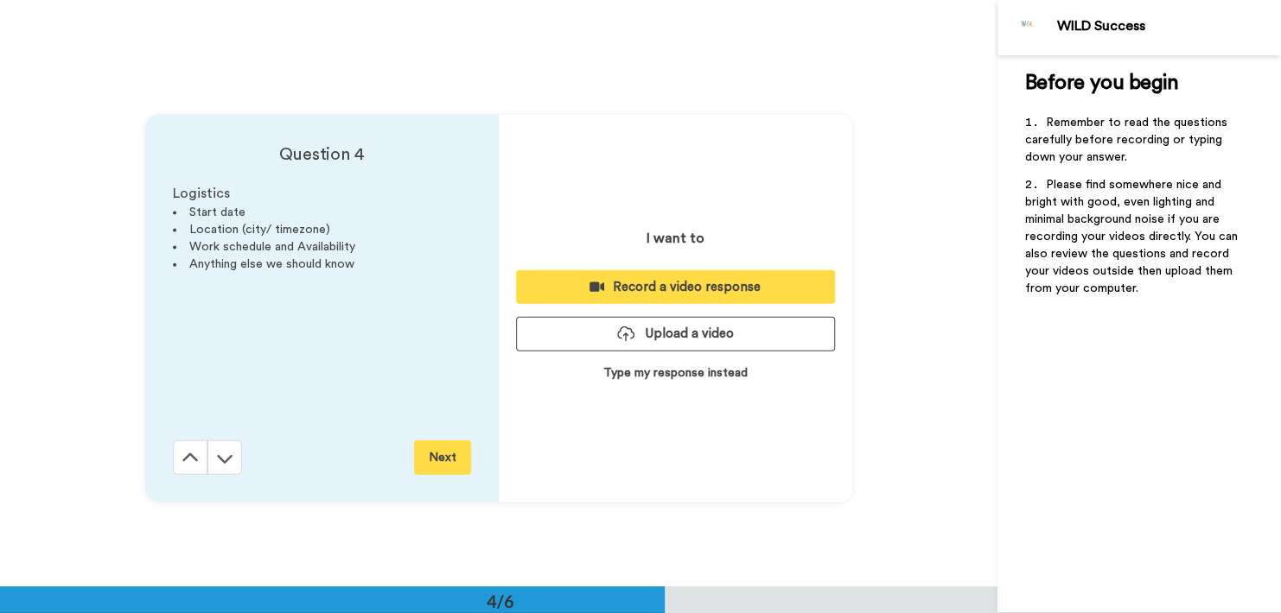
scroll to position [1763, 0]
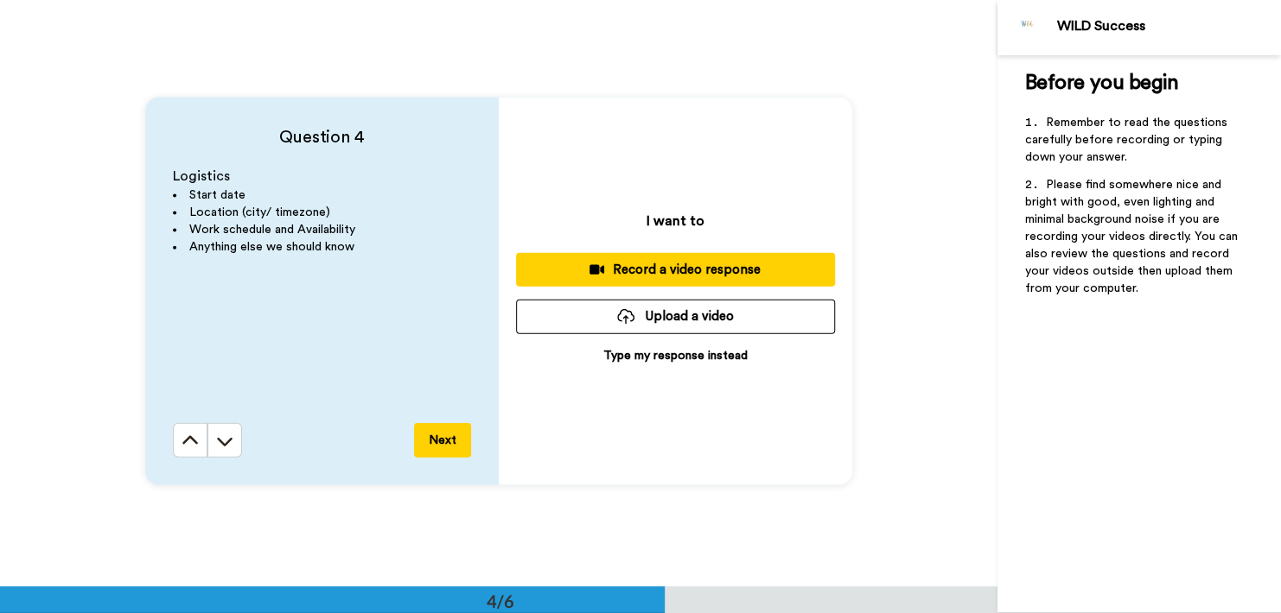
click at [675, 264] on div "Record a video response" at bounding box center [675, 270] width 291 height 18
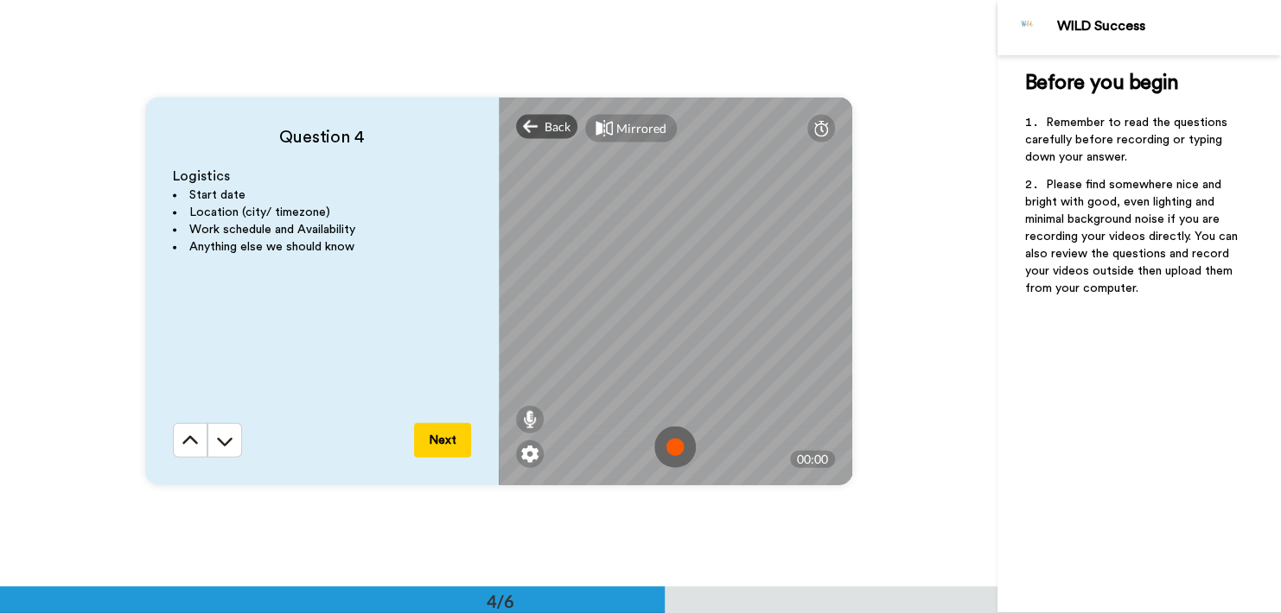
click at [675, 446] on img at bounding box center [674, 447] width 41 height 41
click at [450, 445] on button "Next" at bounding box center [442, 440] width 57 height 35
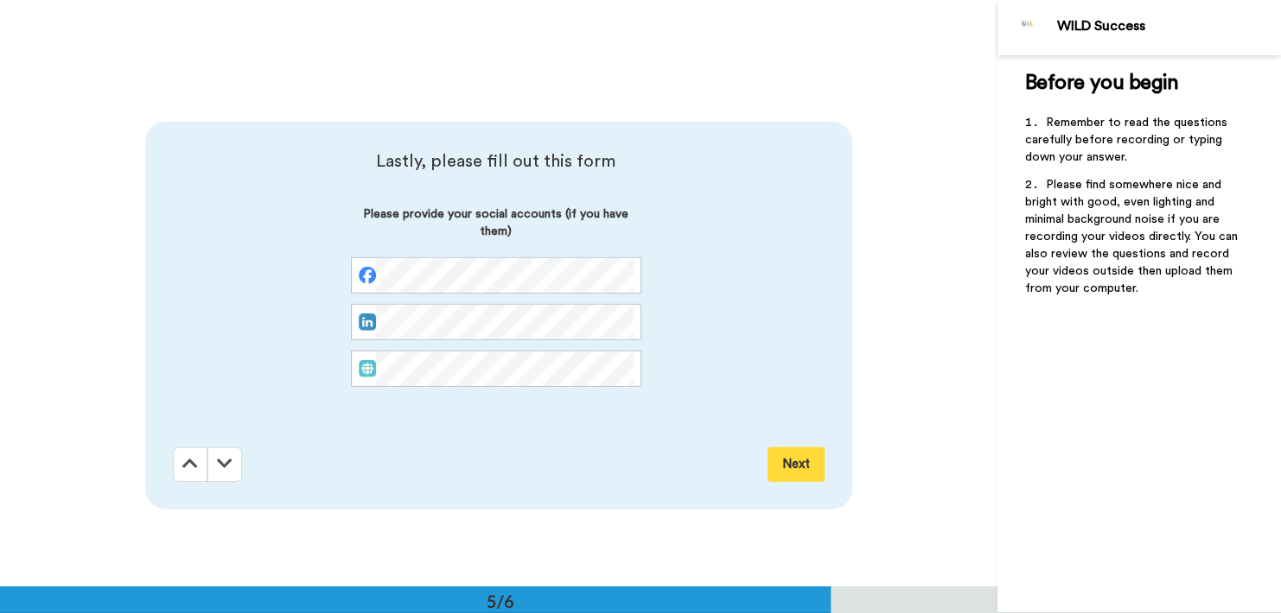
scroll to position [2350, 0]
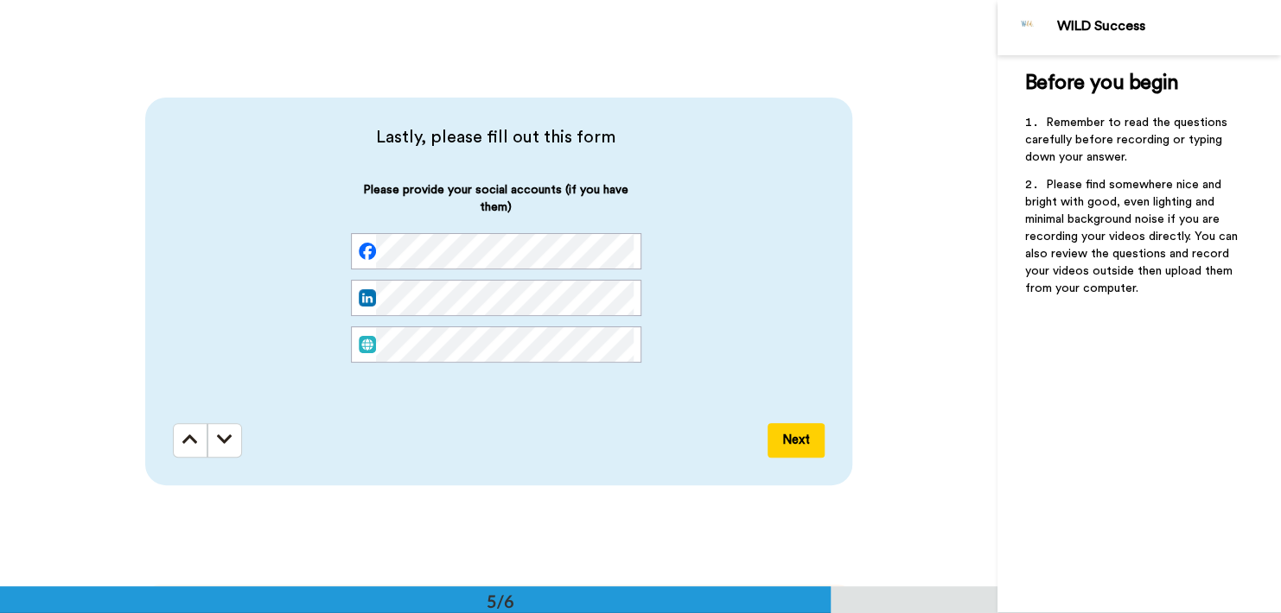
click at [796, 441] on button "Next" at bounding box center [795, 440] width 57 height 35
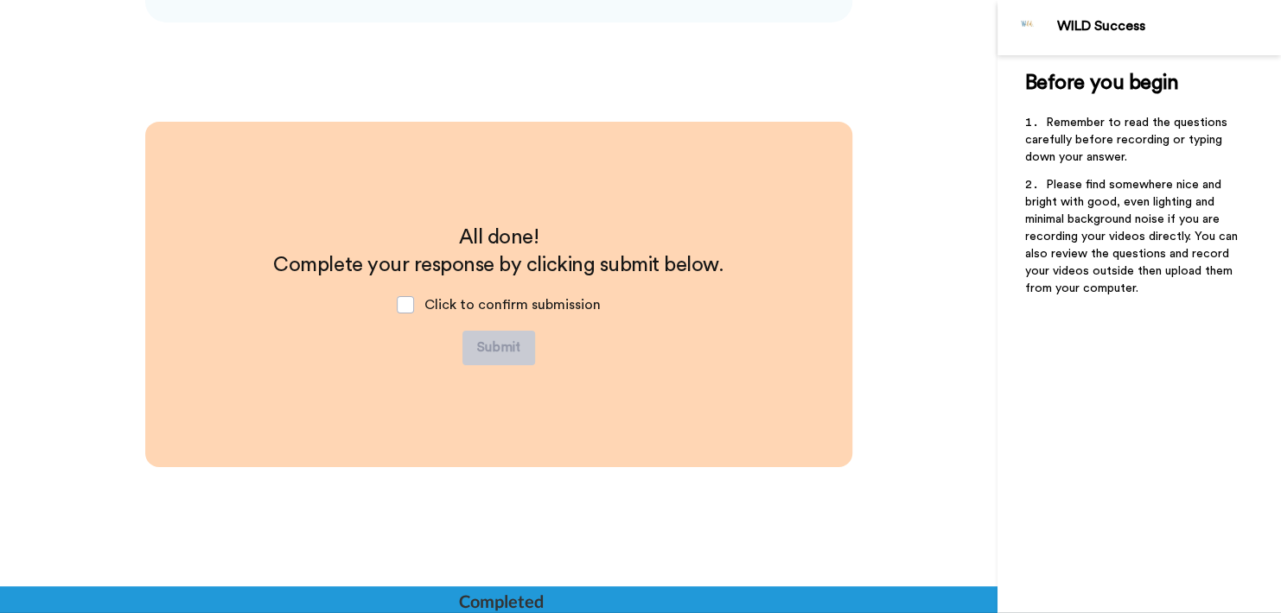
scroll to position [2816, 0]
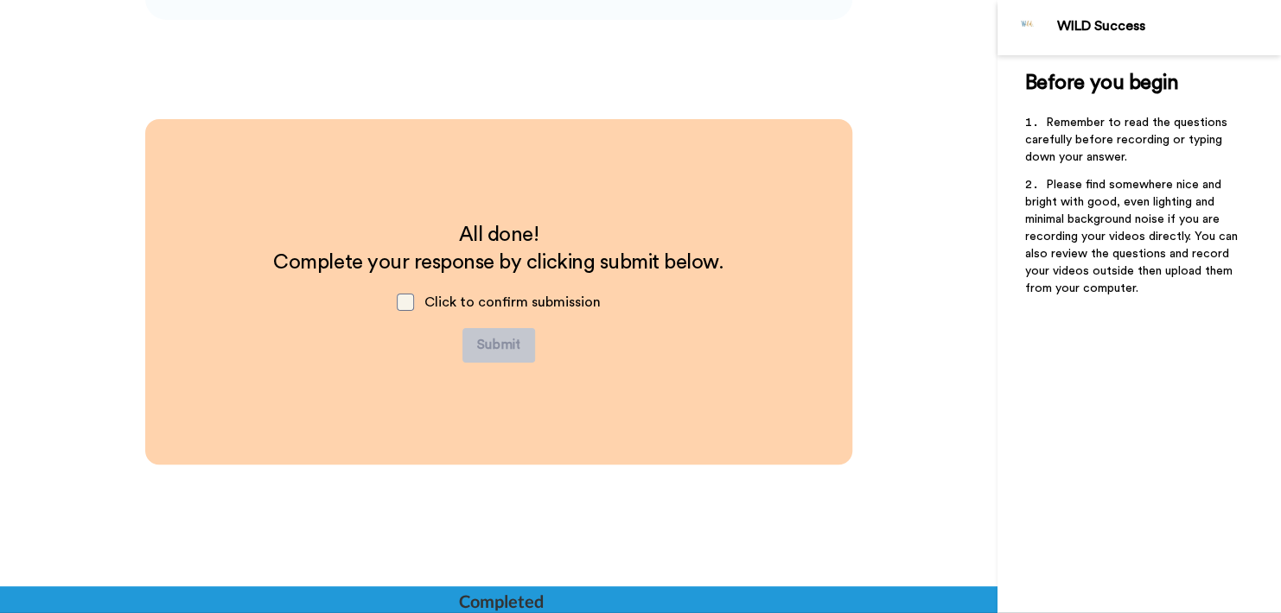
click at [398, 296] on span at bounding box center [405, 302] width 17 height 17
click at [505, 349] on button "Submit" at bounding box center [498, 345] width 73 height 35
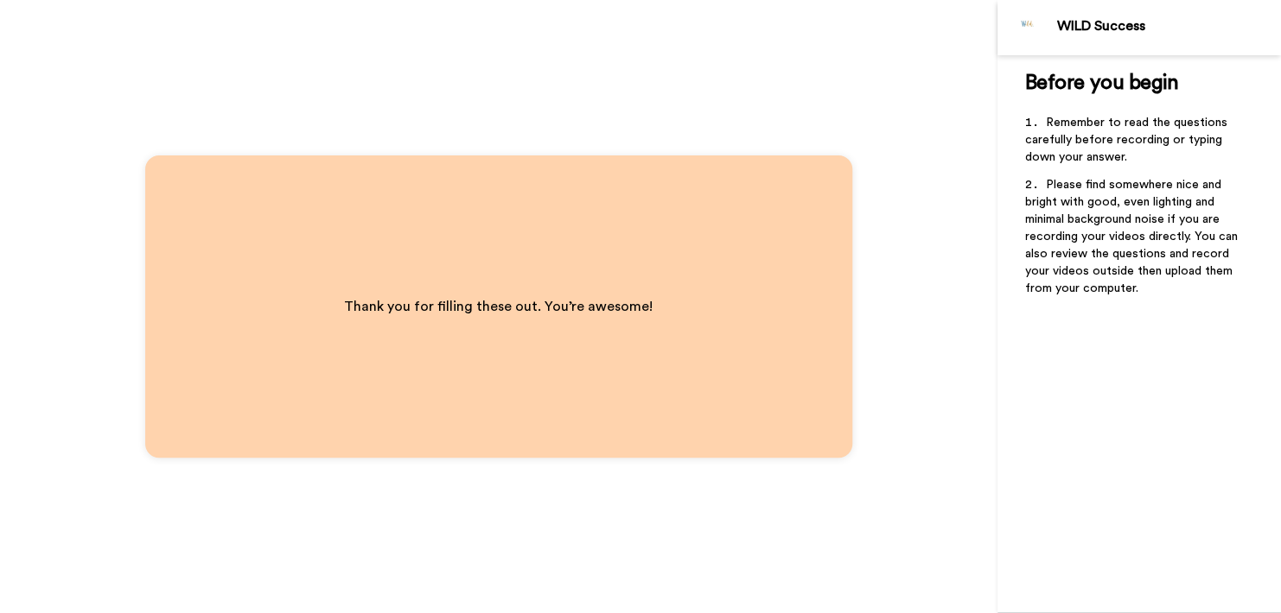
click at [620, 382] on div "Thank you for filling these out. You’re awesome!" at bounding box center [498, 307] width 707 height 302
